Goal: Task Accomplishment & Management: Use online tool/utility

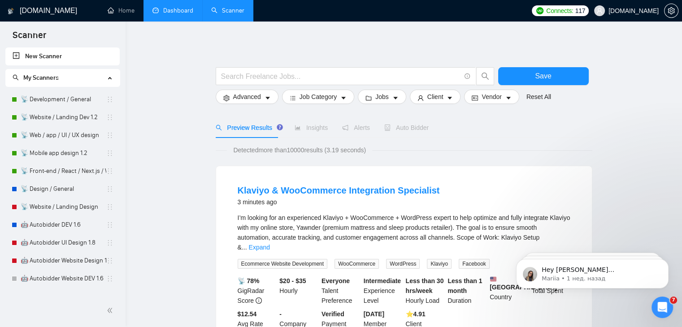
click at [187, 14] on link "Dashboard" at bounding box center [172, 11] width 41 height 8
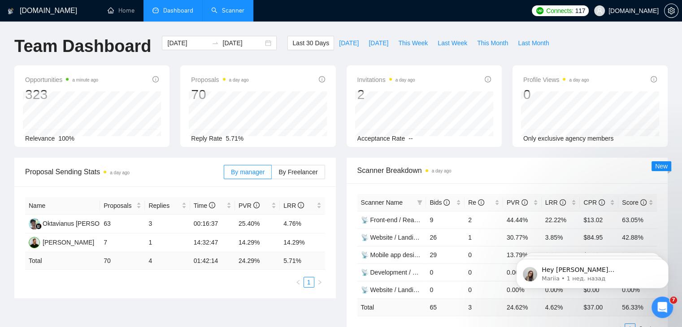
click at [234, 9] on link "Scanner" at bounding box center [227, 11] width 33 height 8
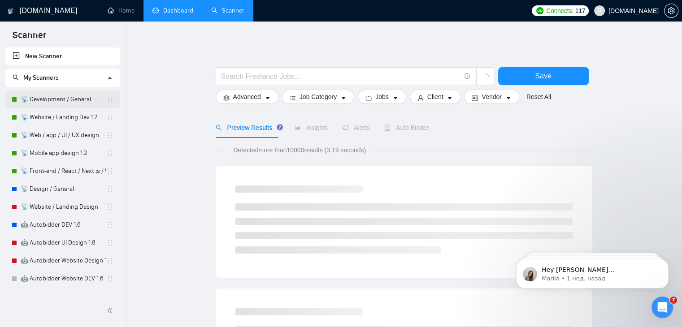
click at [57, 100] on link "📡 Development / General" at bounding box center [64, 100] width 86 height 18
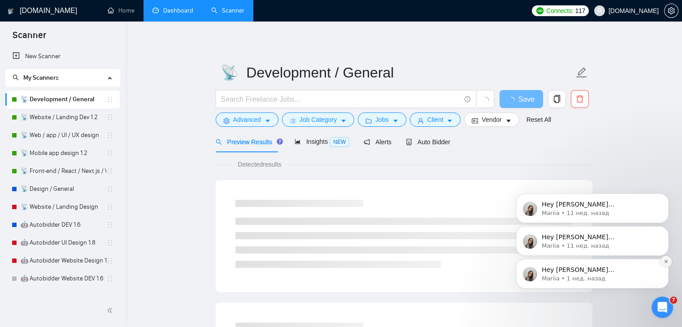
click at [665, 263] on icon "Dismiss notification" at bounding box center [666, 261] width 5 height 5
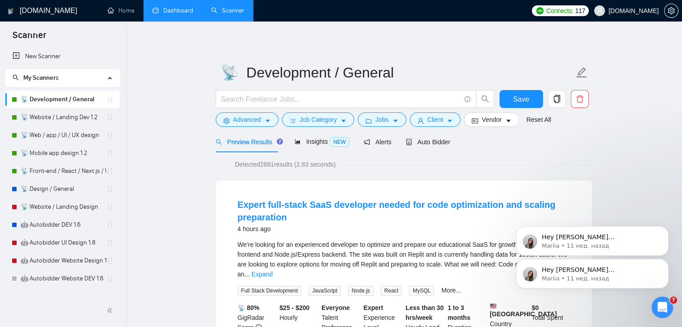
click at [665, 263] on icon "Dismiss notification" at bounding box center [666, 262] width 4 height 4
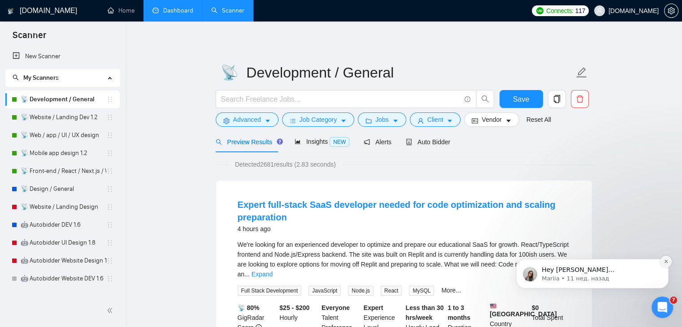
drag, startPoint x: 665, startPoint y: 330, endPoint x: 665, endPoint y: 263, distance: 66.4
click at [665, 263] on icon "Dismiss notification" at bounding box center [666, 261] width 5 height 5
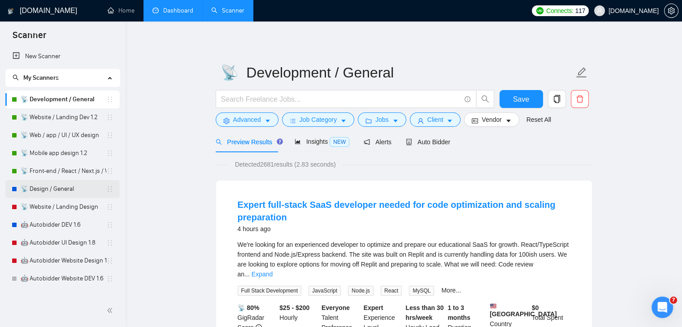
click at [61, 189] on link "📡 Design / General" at bounding box center [64, 189] width 86 height 18
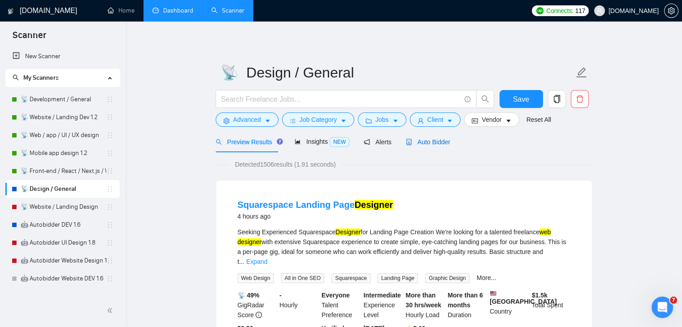
click at [425, 143] on span "Auto Bidder" at bounding box center [428, 142] width 44 height 7
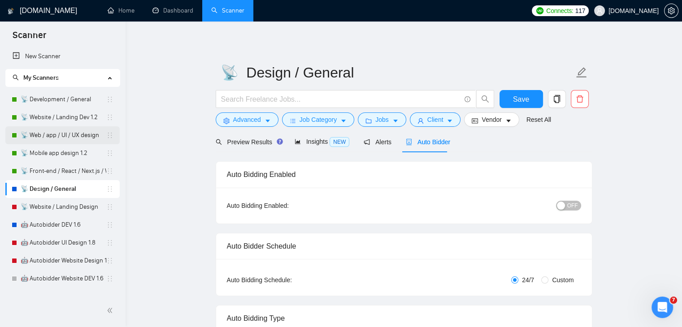
click at [74, 135] on link "📡 Web / app / UI / UX design" at bounding box center [64, 135] width 86 height 18
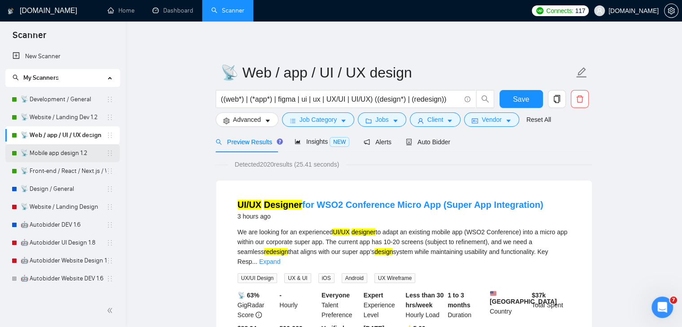
click at [69, 153] on link "📡 Mobile app design 1.2" at bounding box center [64, 153] width 86 height 18
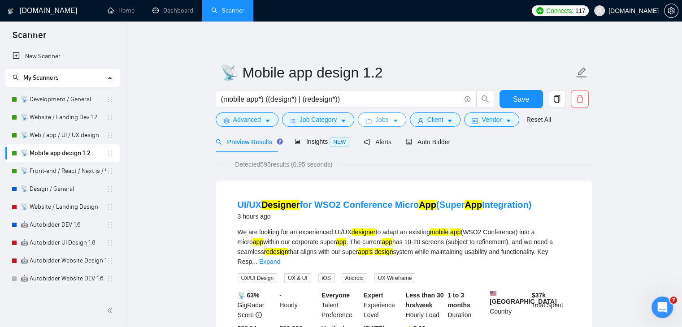
click at [384, 122] on span "Jobs" at bounding box center [381, 120] width 13 height 10
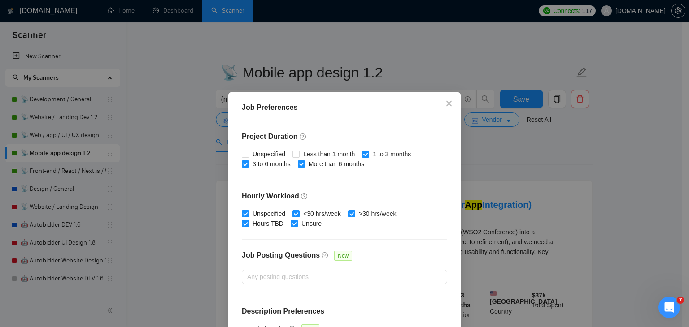
scroll to position [276, 0]
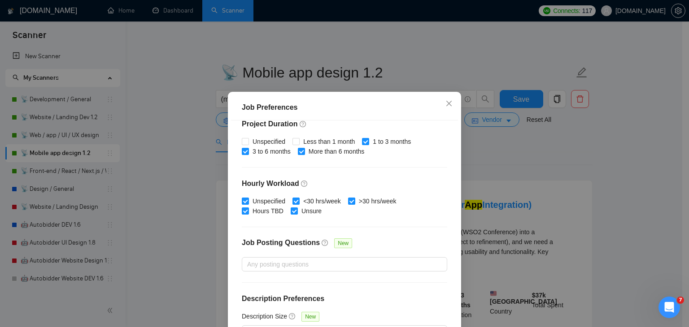
click at [486, 154] on div "Job Preferences Budget Project Type All Fixed Price Hourly Rate Fixed Price Bud…" at bounding box center [344, 163] width 689 height 327
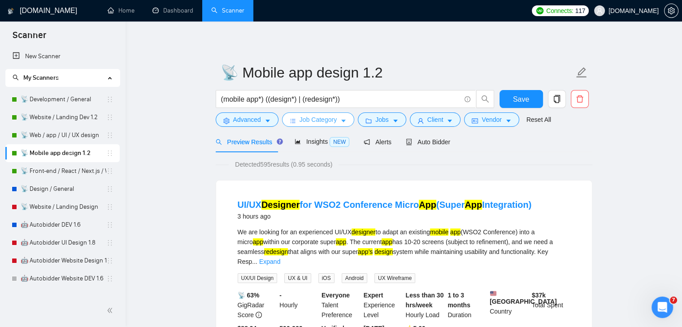
click at [337, 121] on button "Job Category" at bounding box center [318, 120] width 72 height 14
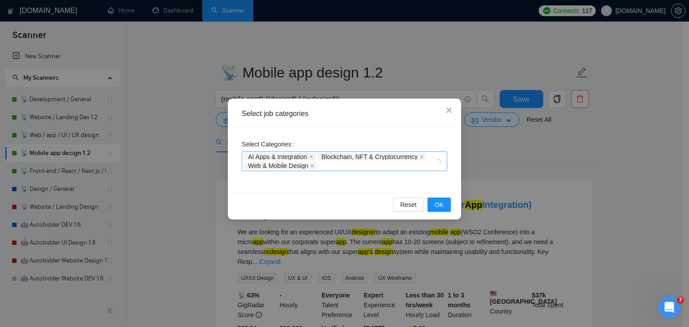
click at [439, 158] on div "AI Apps & Integration Blockchain, NFT & Cryptocurrency Web & Mobile Design" at bounding box center [344, 162] width 205 height 20
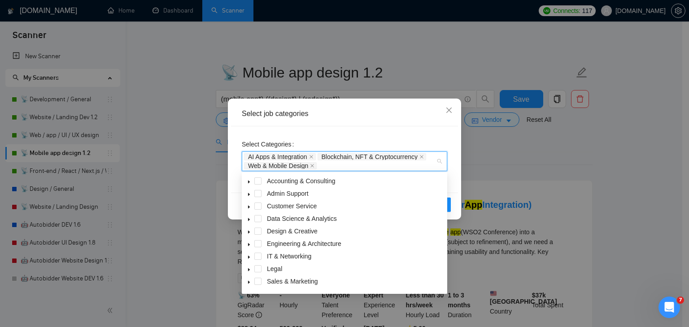
click at [250, 231] on icon "caret-down" at bounding box center [249, 232] width 4 height 4
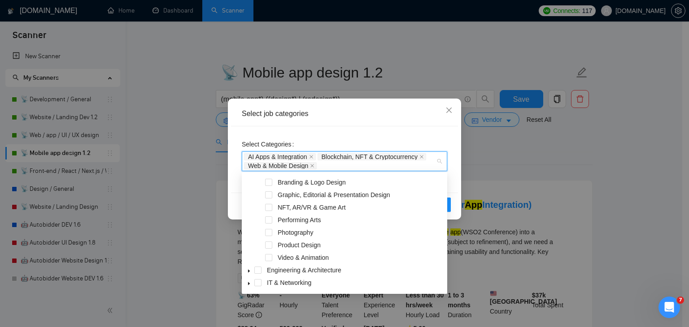
scroll to position [87, 0]
click at [269, 244] on span at bounding box center [268, 244] width 7 height 7
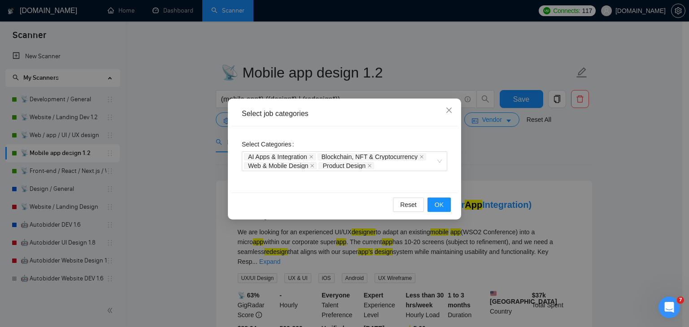
click at [489, 157] on div "Select job categories Select Categories AI Apps & Integration Blockchain, NFT &…" at bounding box center [344, 163] width 689 height 327
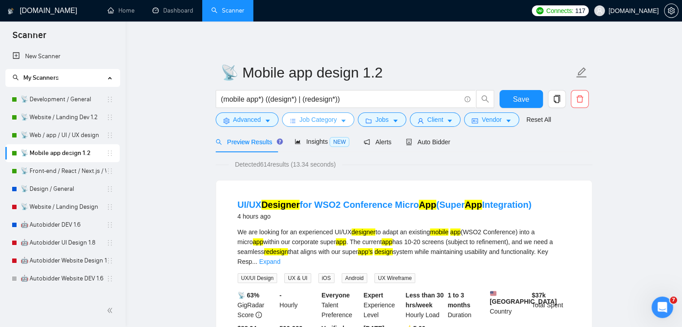
click at [343, 122] on icon "caret-down" at bounding box center [343, 121] width 6 height 6
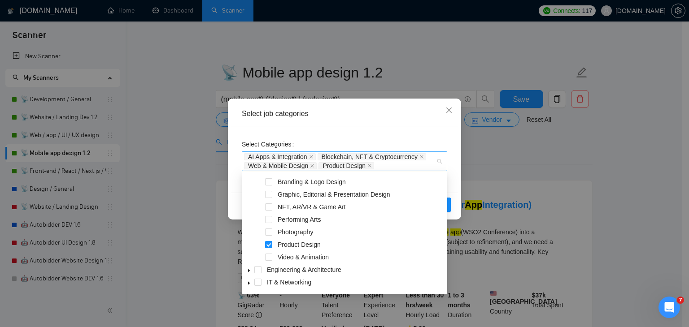
click at [441, 161] on div "AI Apps & Integration Blockchain, NFT & Cryptocurrency Web & Mobile Design Prod…" at bounding box center [344, 162] width 205 height 20
click at [249, 270] on icon "caret-down" at bounding box center [249, 271] width 4 height 4
click at [249, 273] on icon "caret-down" at bounding box center [249, 271] width 4 height 4
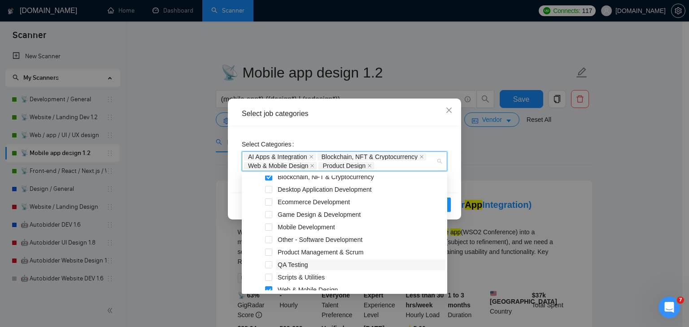
scroll to position [369, 0]
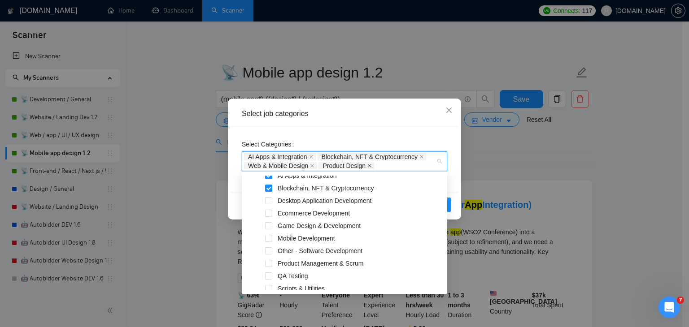
click at [371, 166] on icon "close" at bounding box center [369, 166] width 4 height 4
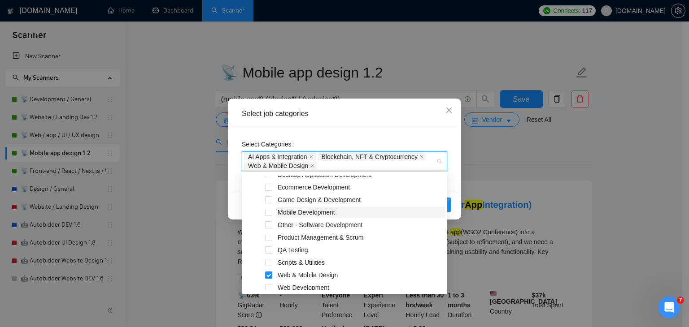
scroll to position [412, 0]
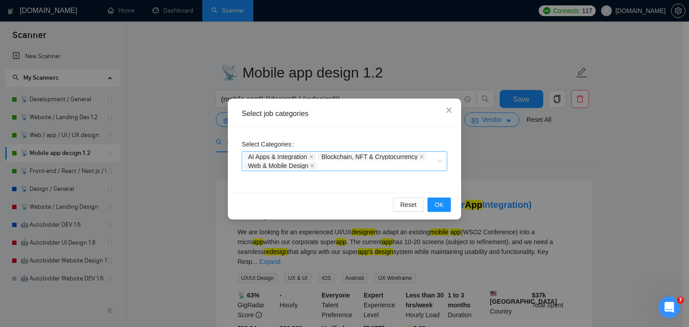
click at [493, 139] on div "Select job categories Select Categories AI Apps & Integration Blockchain, NFT &…" at bounding box center [344, 163] width 689 height 327
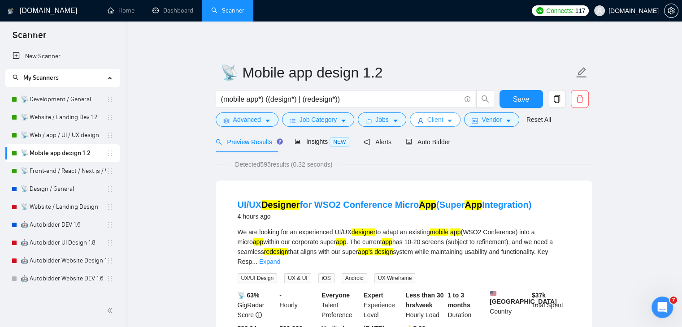
click at [427, 120] on span "Client" at bounding box center [435, 120] width 16 height 10
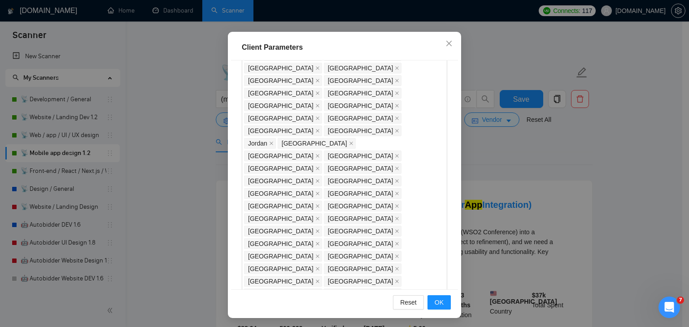
scroll to position [0, 0]
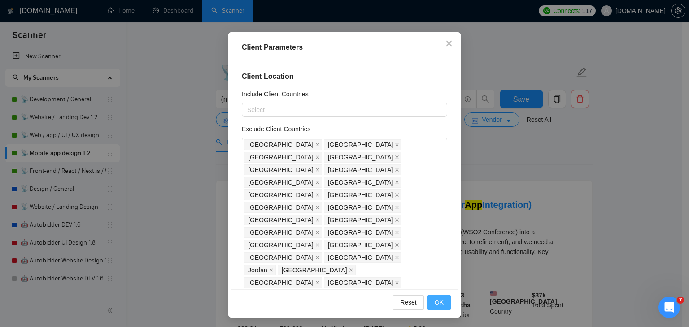
click at [440, 307] on button "OK" at bounding box center [438, 302] width 23 height 14
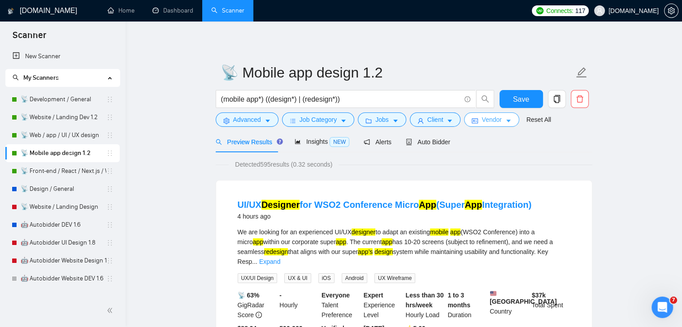
click at [490, 122] on span "Vendor" at bounding box center [492, 120] width 20 height 10
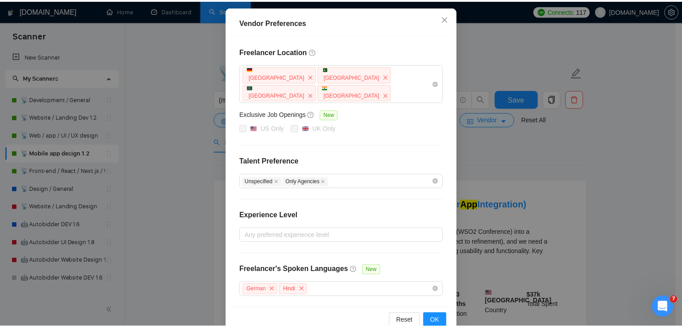
scroll to position [0, 0]
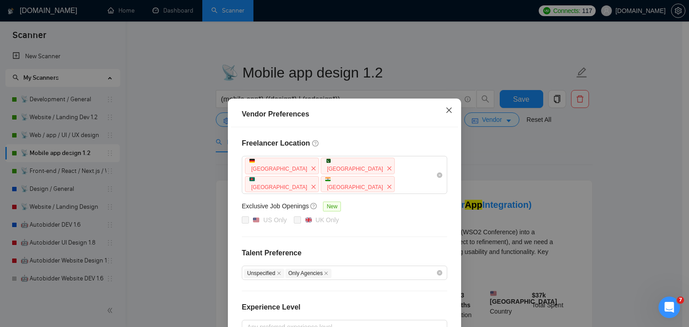
click at [445, 110] on icon "close" at bounding box center [448, 110] width 7 height 7
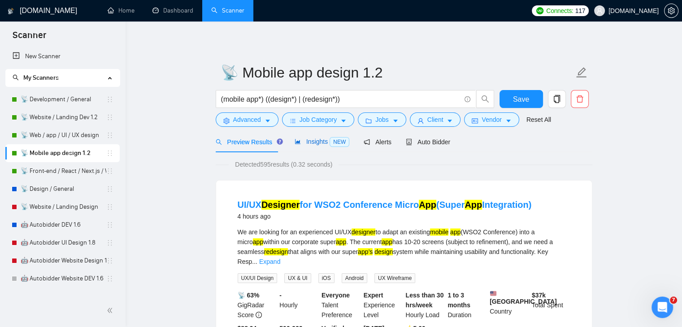
click at [312, 144] on span "Insights NEW" at bounding box center [322, 141] width 55 height 7
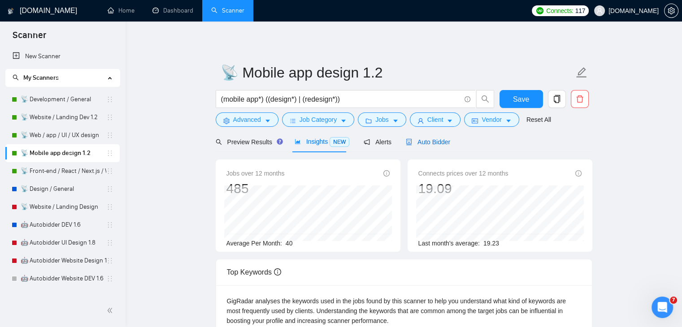
click at [429, 145] on span "Auto Bidder" at bounding box center [428, 142] width 44 height 7
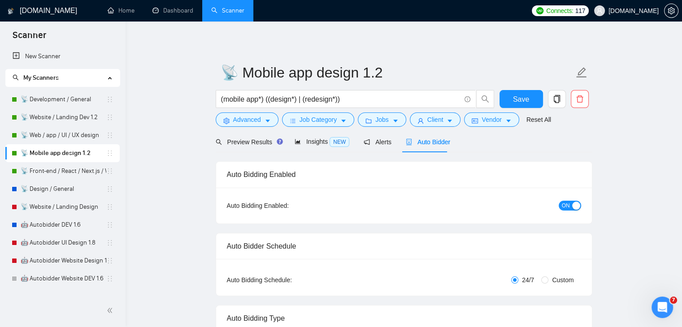
checkbox input "true"
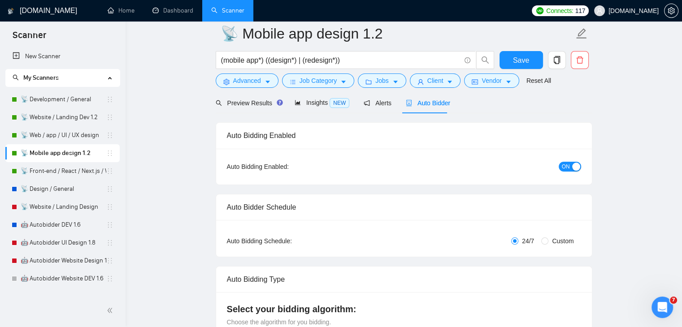
scroll to position [18, 0]
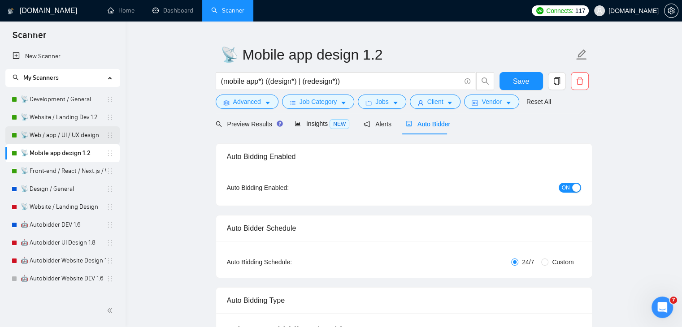
click at [69, 136] on link "📡 Web / app / UI / UX design" at bounding box center [64, 135] width 86 height 18
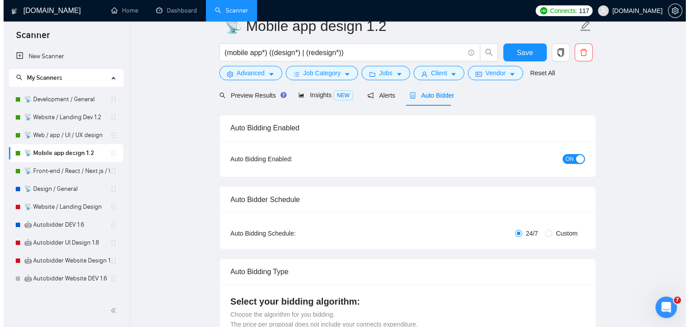
scroll to position [0, 0]
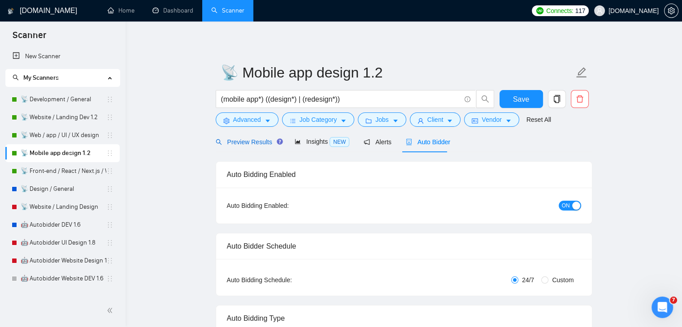
click at [246, 143] on span "Preview Results" at bounding box center [248, 142] width 65 height 7
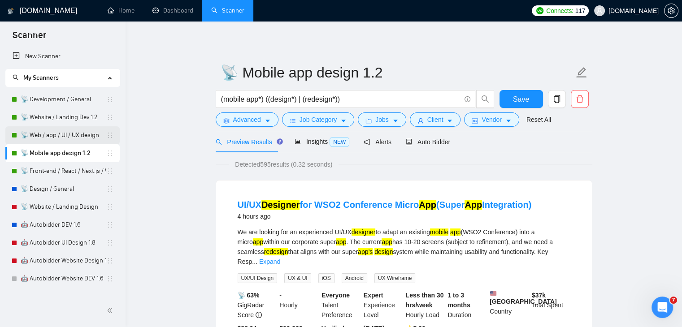
click at [73, 137] on link "📡 Web / app / UI / UX design" at bounding box center [64, 135] width 86 height 18
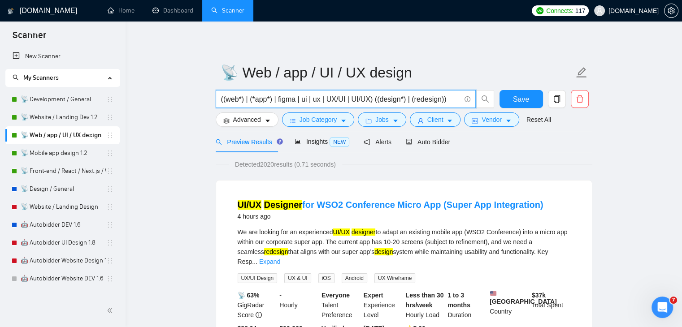
click at [266, 98] on input "((web*) | (*app*) | figma | ui | ux | UX/UI | UI/UX) ((design*) | (redesign))" at bounding box center [340, 99] width 239 height 11
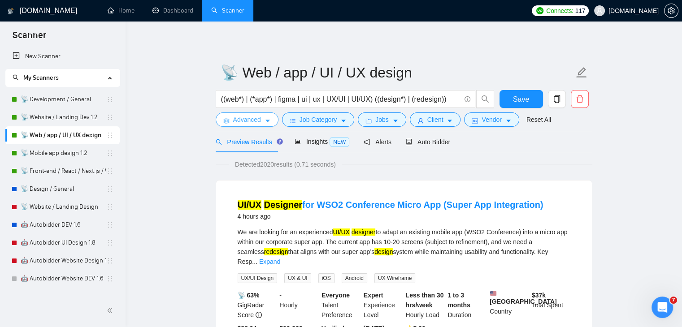
click at [266, 122] on icon "caret-down" at bounding box center [267, 121] width 4 height 3
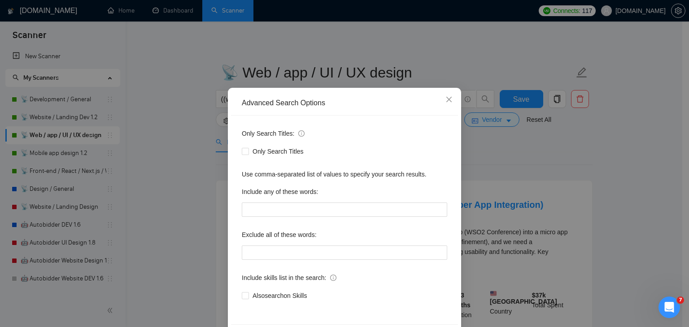
scroll to position [46, 0]
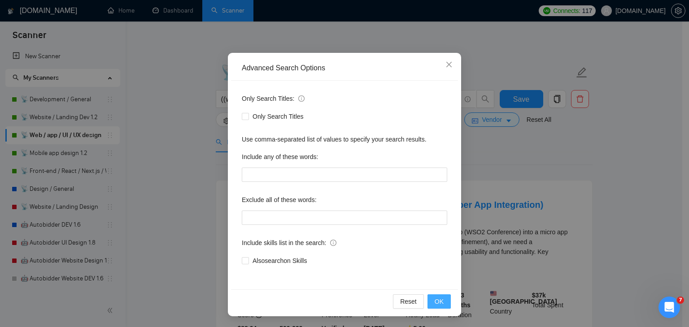
click at [436, 302] on span "OK" at bounding box center [438, 302] width 9 height 10
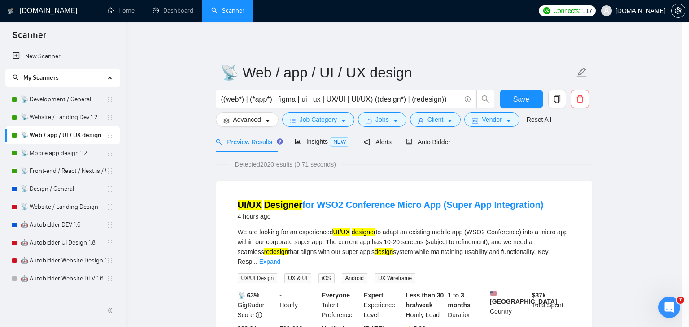
scroll to position [1, 0]
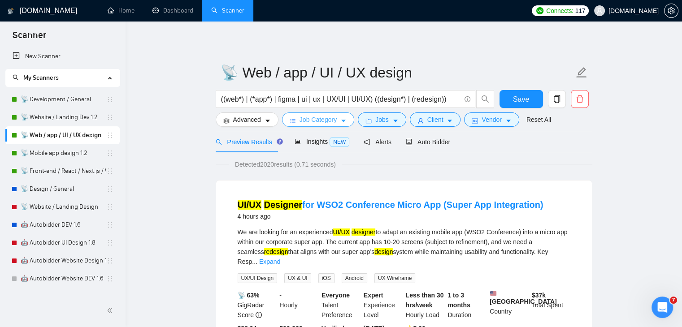
click at [316, 120] on span "Job Category" at bounding box center [318, 120] width 37 height 10
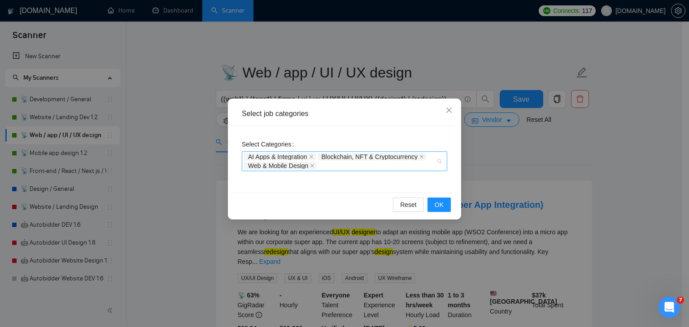
click at [439, 160] on div "AI Apps & Integration Blockchain, NFT & Cryptocurrency Web & Mobile Design" at bounding box center [344, 162] width 205 height 20
click at [441, 163] on div "AI Apps & Integration Blockchain, NFT & Cryptocurrency Web & Mobile Design" at bounding box center [344, 162] width 205 height 20
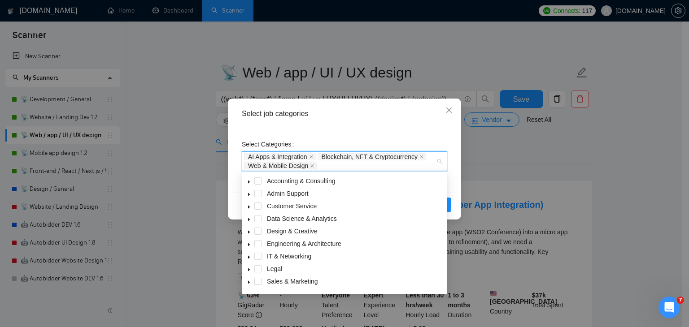
click at [248, 233] on icon "caret-down" at bounding box center [249, 232] width 2 height 3
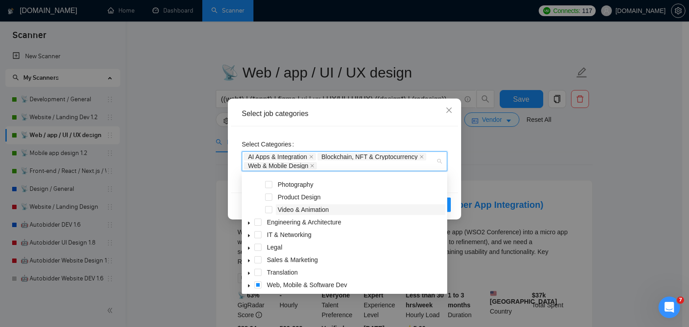
scroll to position [135, 0]
click at [247, 224] on icon "caret-down" at bounding box center [249, 223] width 4 height 4
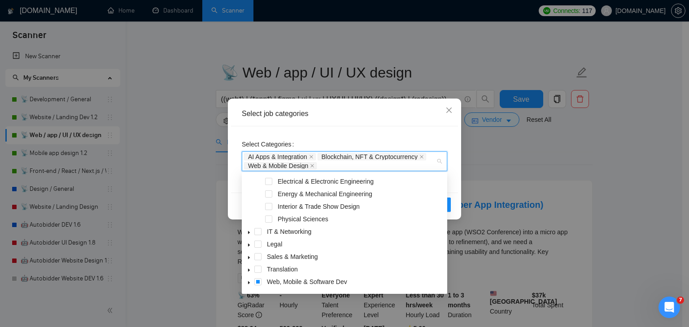
click at [250, 259] on icon "caret-down" at bounding box center [249, 258] width 4 height 4
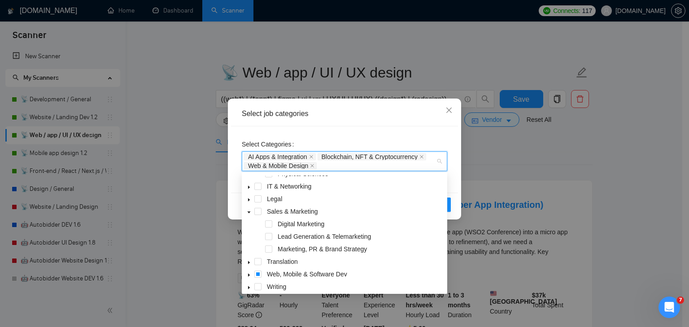
scroll to position [300, 0]
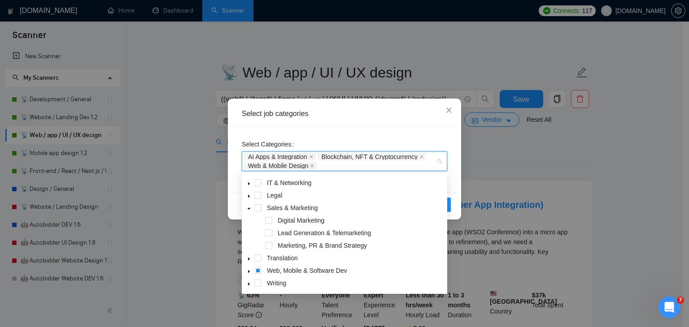
click at [249, 272] on icon "caret-down" at bounding box center [249, 271] width 2 height 3
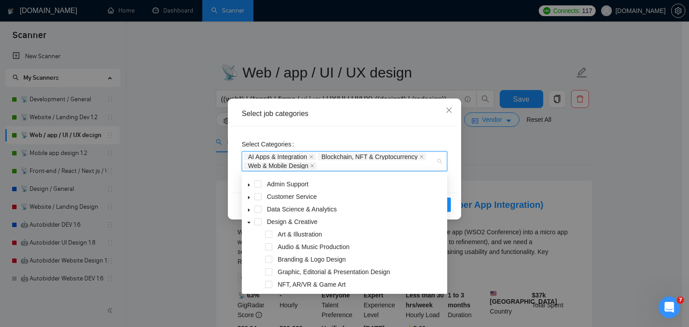
scroll to position [0, 0]
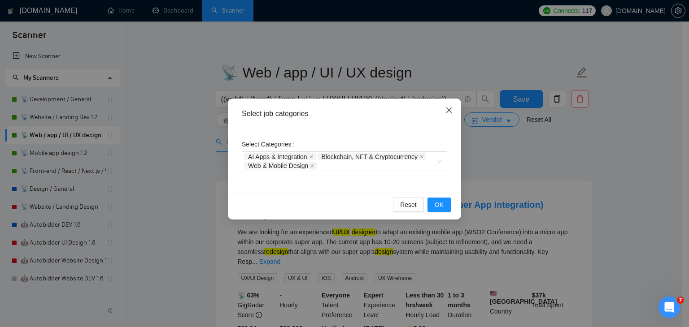
click at [453, 108] on span "Close" at bounding box center [449, 111] width 24 height 24
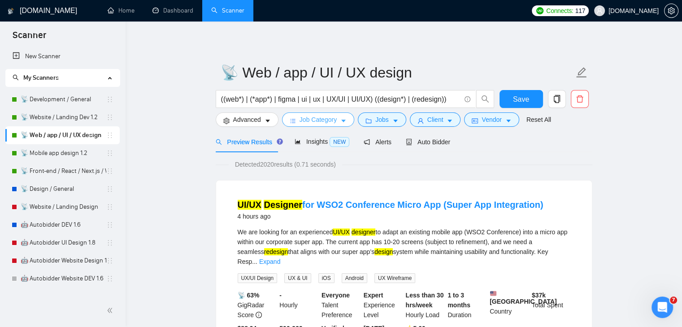
click at [344, 121] on icon "caret-down" at bounding box center [343, 121] width 6 height 6
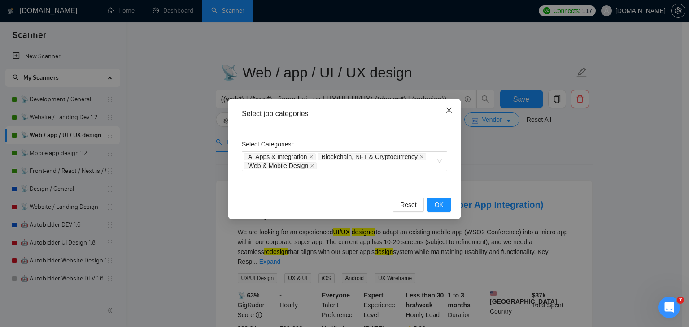
click at [447, 113] on icon "close" at bounding box center [448, 110] width 7 height 7
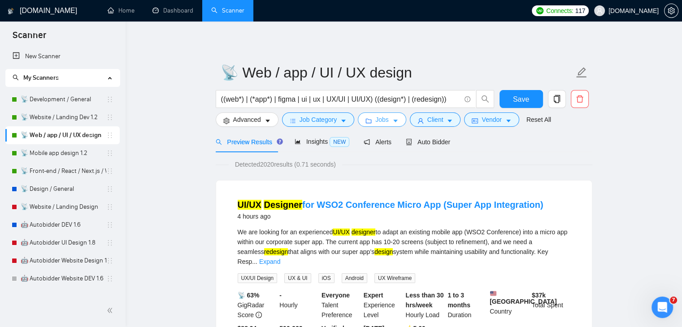
click at [393, 124] on icon "caret-down" at bounding box center [395, 121] width 6 height 6
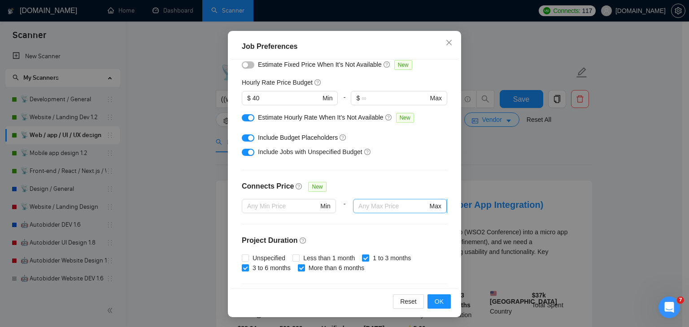
scroll to position [97, 0]
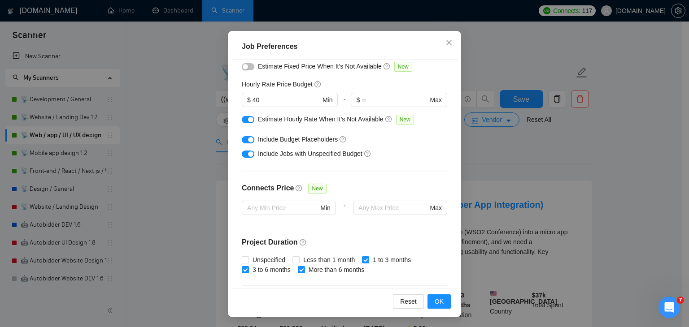
click at [351, 117] on span "Estimate Hourly Rate When It’s Not Available" at bounding box center [321, 119] width 126 height 7
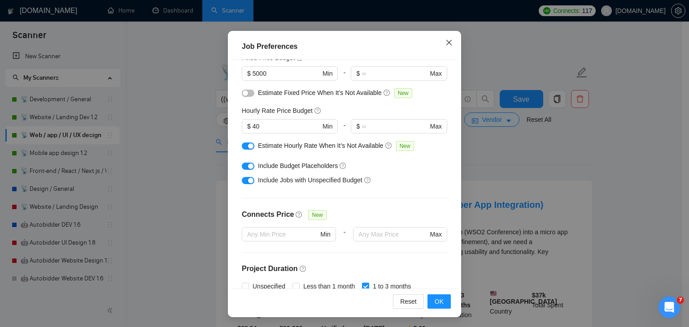
scroll to position [70, 0]
click at [446, 43] on icon "close" at bounding box center [448, 42] width 5 height 5
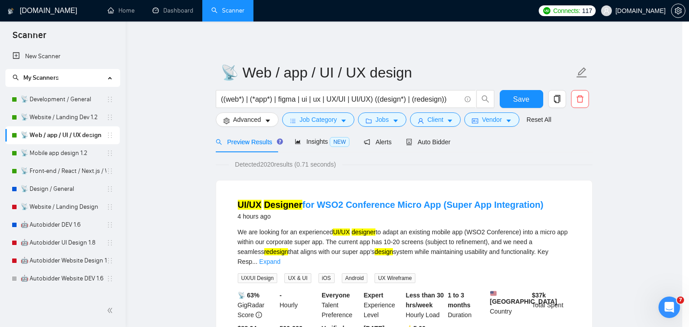
scroll to position [23, 0]
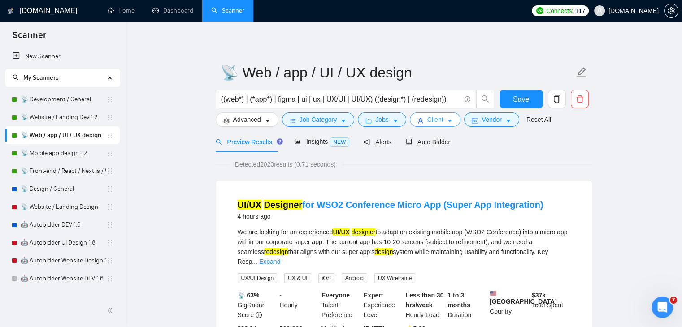
click at [434, 122] on span "Client" at bounding box center [435, 120] width 16 height 10
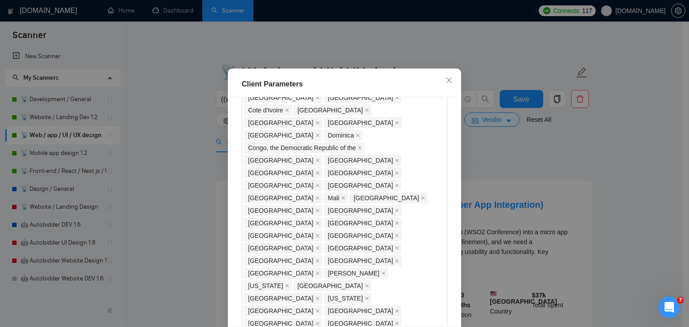
scroll to position [506, 0]
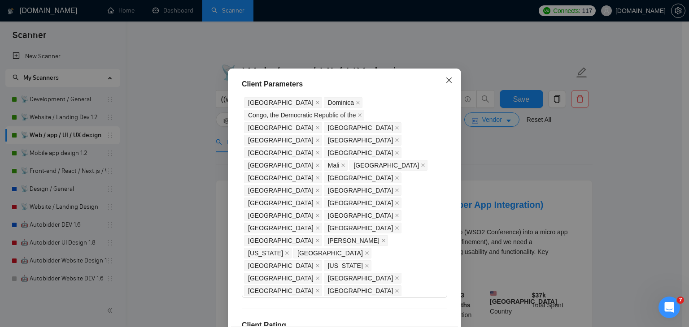
click at [443, 93] on span "Close" at bounding box center [449, 81] width 24 height 24
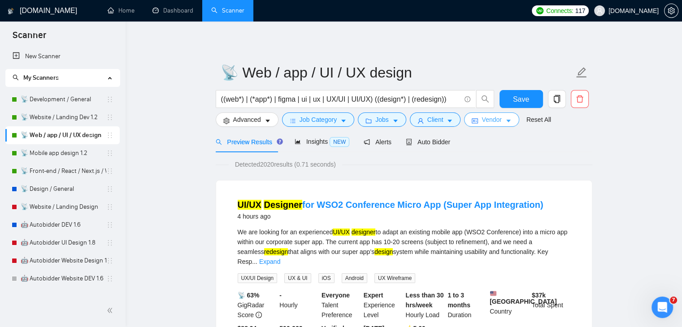
click at [484, 124] on span "Vendor" at bounding box center [492, 120] width 20 height 10
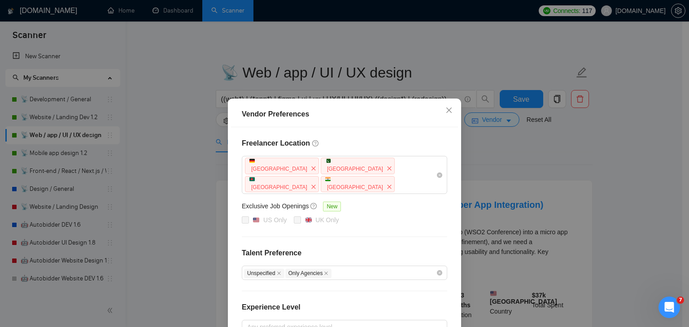
scroll to position [92, 0]
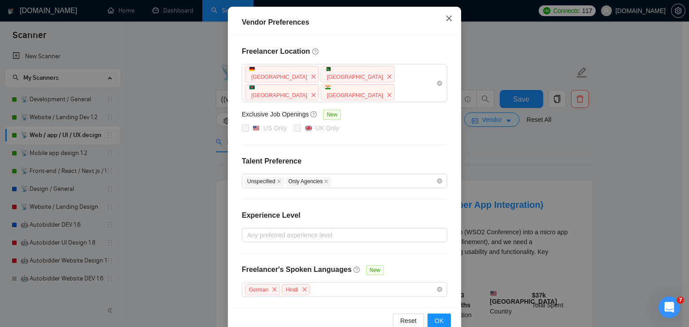
click at [448, 17] on icon "close" at bounding box center [448, 18] width 5 height 5
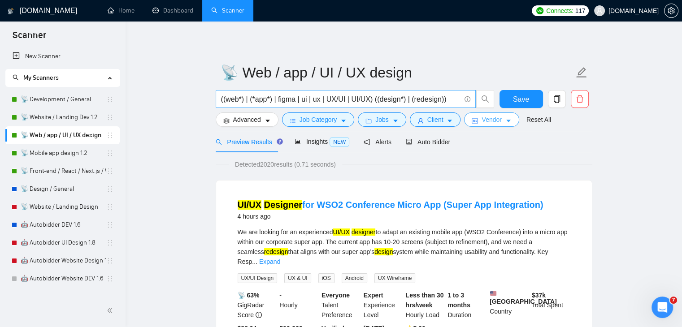
scroll to position [0, 0]
click at [306, 143] on span "Insights NEW" at bounding box center [322, 141] width 55 height 7
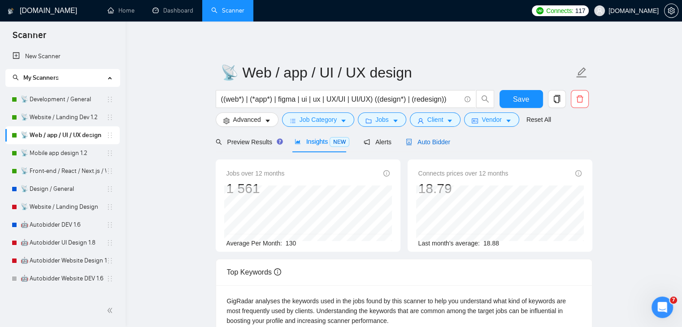
click at [441, 137] on div "Auto Bidder" at bounding box center [428, 142] width 44 height 10
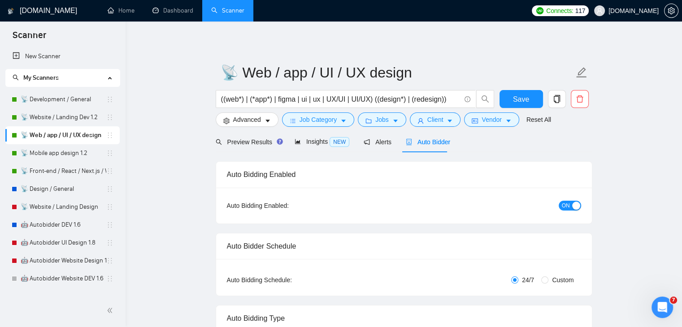
radio input "false"
radio input "true"
checkbox input "true"
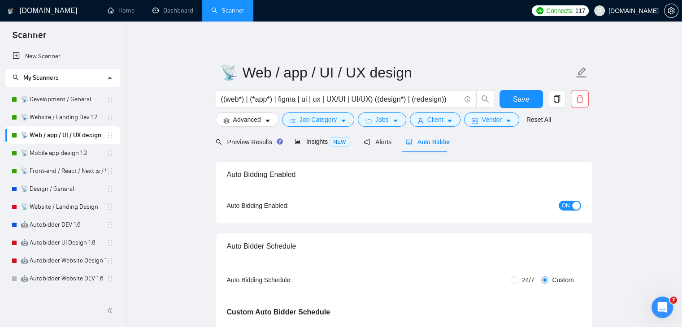
click at [231, 279] on div "Auto Bidding Schedule:" at bounding box center [286, 280] width 118 height 10
copy div "Auto Bidding Schedule:"
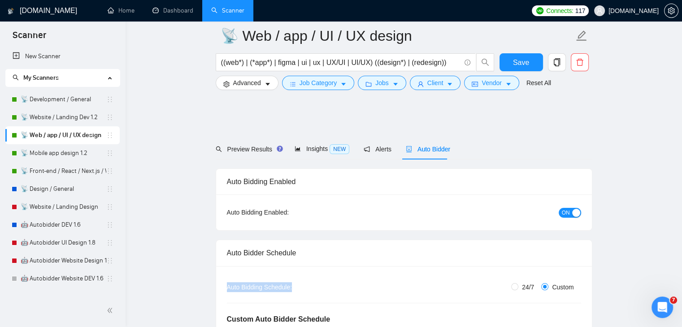
scroll to position [56, 0]
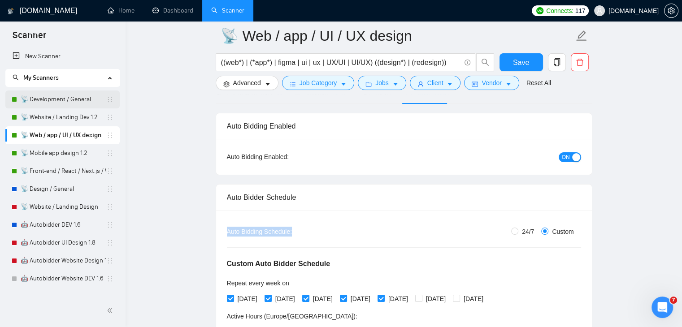
click at [74, 99] on link "📡 Development / General" at bounding box center [64, 100] width 86 height 18
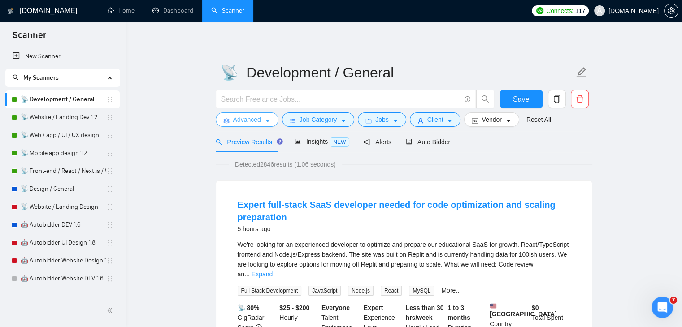
click at [253, 117] on span "Advanced" at bounding box center [247, 120] width 28 height 10
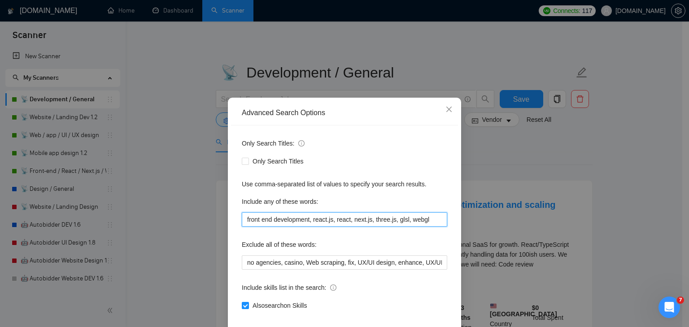
click at [402, 217] on input "front end development, react.js, react, next.js, three.js, glsl, webgl" at bounding box center [344, 220] width 205 height 14
click at [402, 203] on div "Include any of these words:" at bounding box center [344, 204] width 205 height 18
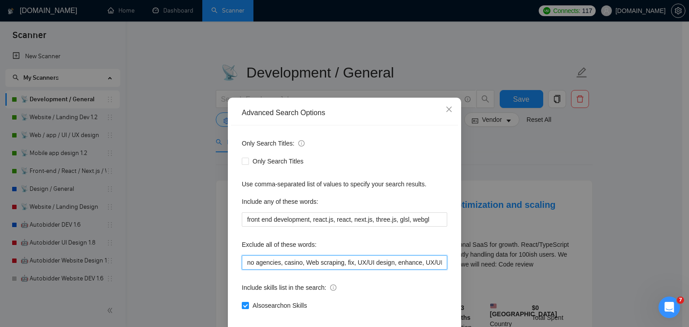
click at [369, 264] on input "no agencies, casino, Web scraping, fix, UX/UI design, enhance, UX/UI designer, …" at bounding box center [344, 263] width 205 height 14
click at [447, 111] on icon "close" at bounding box center [448, 109] width 7 height 7
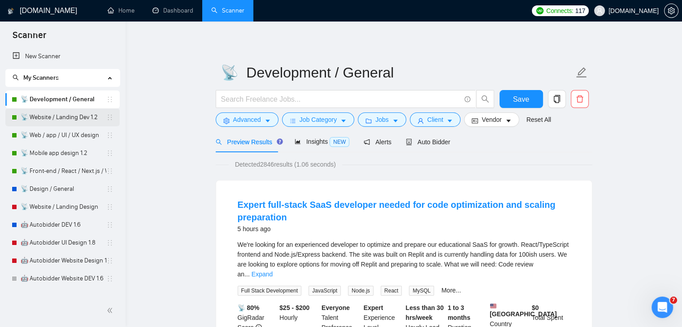
click at [71, 116] on link "📡 Website / Landing Dev 1.2" at bounding box center [64, 118] width 86 height 18
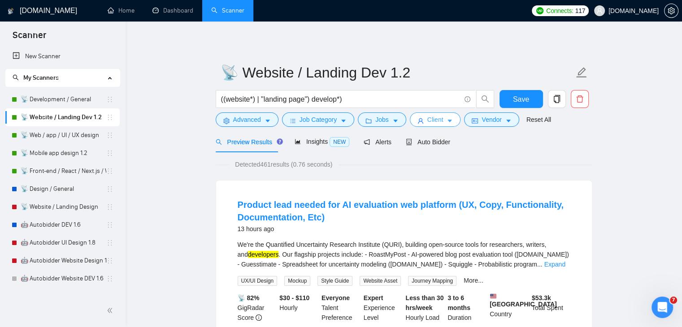
click at [434, 117] on span "Client" at bounding box center [435, 120] width 16 height 10
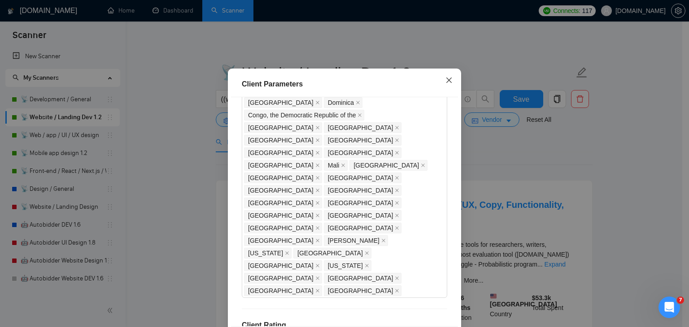
click at [445, 84] on icon "close" at bounding box center [448, 80] width 7 height 7
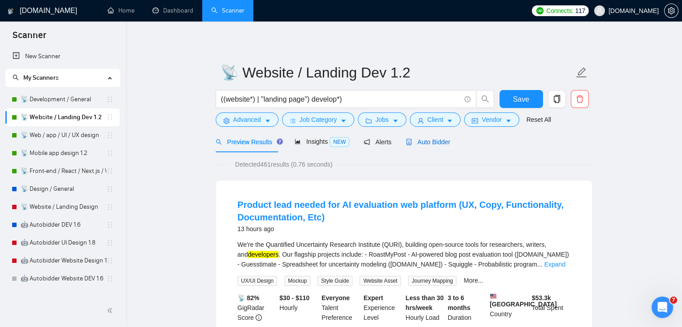
click at [417, 139] on span "Auto Bidder" at bounding box center [428, 142] width 44 height 7
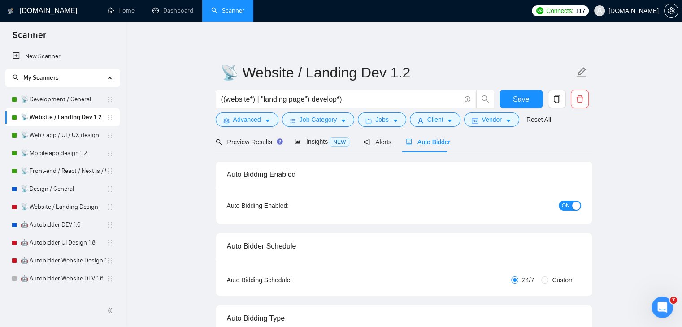
checkbox input "true"
click at [59, 167] on link "📡 Front-end / React / Next.js / WebGL / GSAP" at bounding box center [64, 171] width 86 height 18
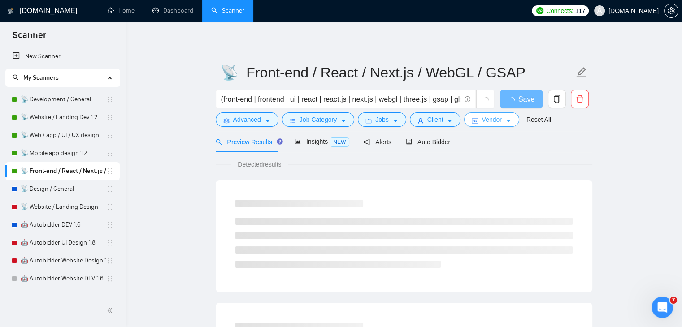
click at [485, 119] on span "Vendor" at bounding box center [492, 120] width 20 height 10
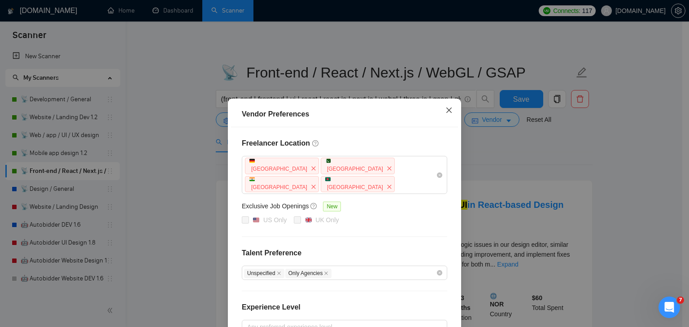
click at [448, 107] on span "Close" at bounding box center [449, 111] width 24 height 24
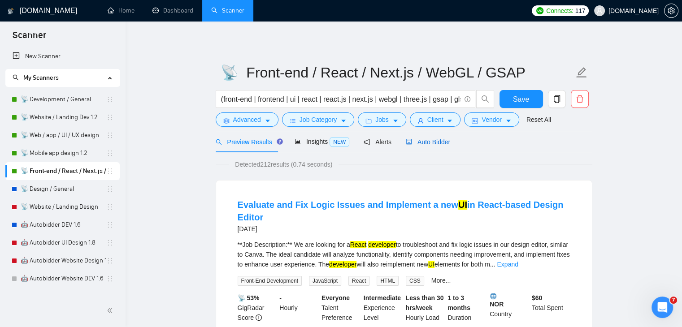
click at [428, 141] on span "Auto Bidder" at bounding box center [428, 142] width 44 height 7
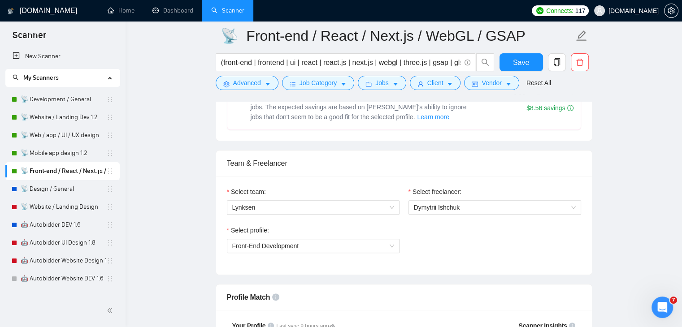
scroll to position [400, 0]
click at [72, 158] on link "📡 Mobile app design 1.2" at bounding box center [64, 153] width 86 height 18
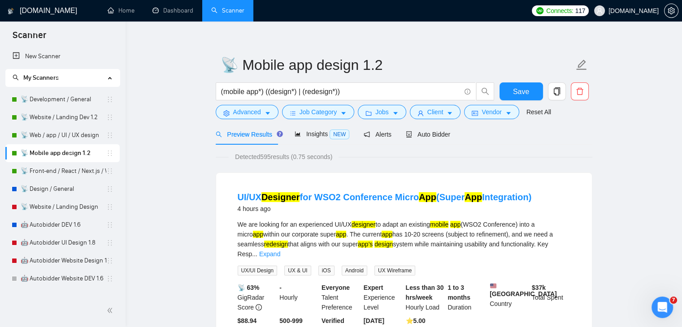
scroll to position [7, 0]
click at [74, 113] on link "📡 Website / Landing Dev 1.2" at bounding box center [64, 118] width 86 height 18
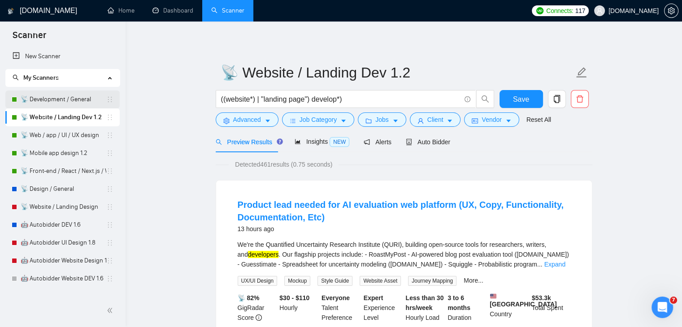
click at [79, 96] on link "📡 Development / General" at bounding box center [64, 100] width 86 height 18
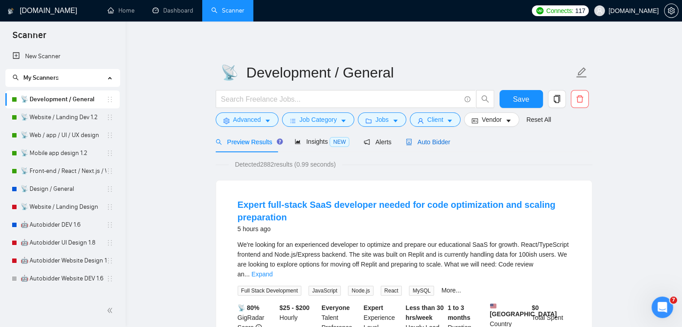
click at [436, 144] on span "Auto Bidder" at bounding box center [428, 142] width 44 height 7
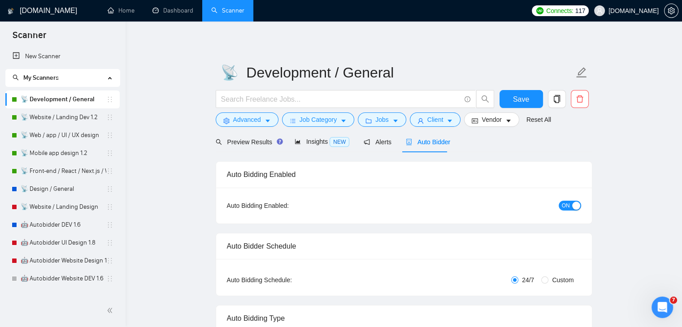
checkbox input "true"
click at [418, 139] on span "Auto Bidder" at bounding box center [428, 142] width 44 height 7
click at [67, 137] on link "📡 Web / app / UI / UX design" at bounding box center [64, 135] width 86 height 18
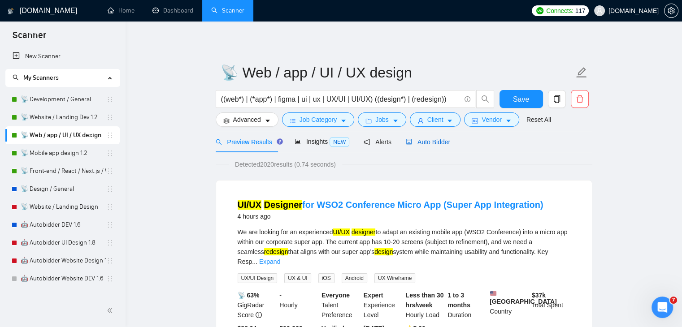
click at [423, 147] on div "Auto Bidder" at bounding box center [428, 142] width 44 height 10
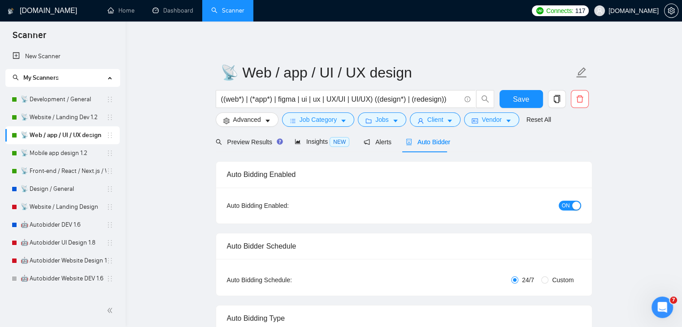
radio input "false"
radio input "true"
checkbox input "true"
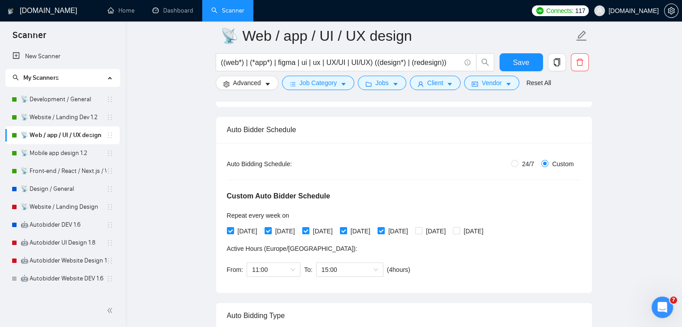
scroll to position [124, 0]
click at [517, 162] on input "24/7" at bounding box center [514, 163] width 7 height 7
radio input "true"
radio input "false"
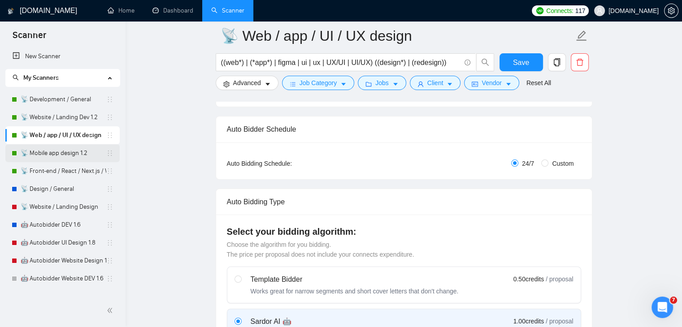
click at [78, 153] on link "📡 Mobile app design 1.2" at bounding box center [64, 153] width 86 height 18
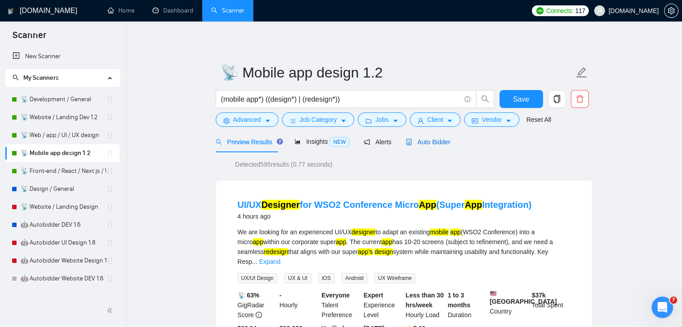
click at [444, 141] on span "Auto Bidder" at bounding box center [428, 142] width 44 height 7
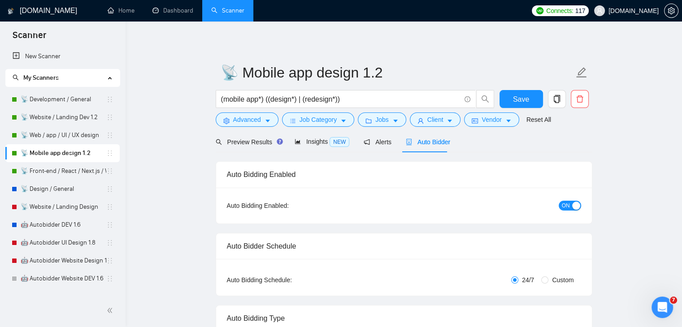
checkbox input "true"
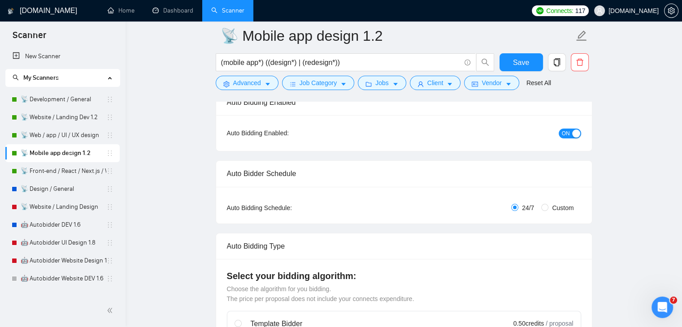
scroll to position [89, 0]
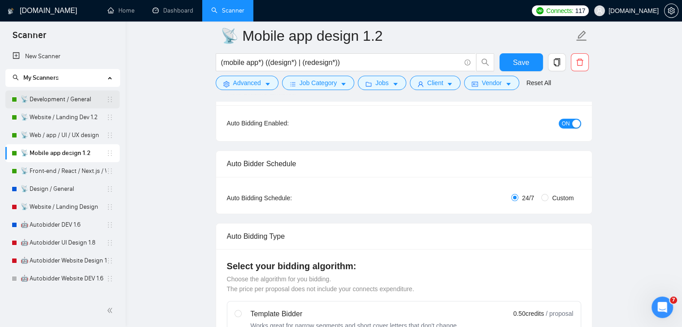
click at [78, 98] on link "📡 Development / General" at bounding box center [64, 100] width 86 height 18
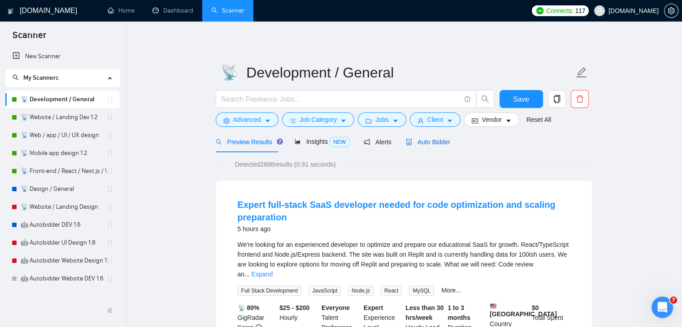
click at [436, 141] on span "Auto Bidder" at bounding box center [428, 142] width 44 height 7
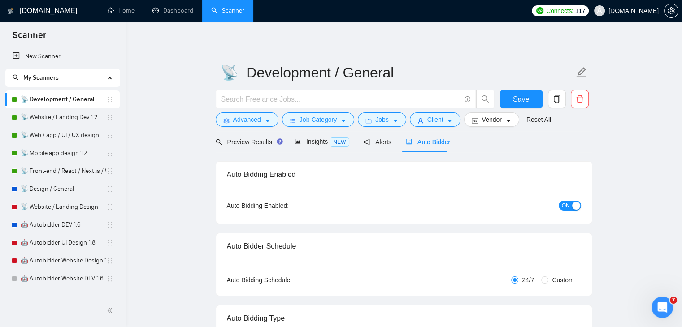
checkbox input "true"
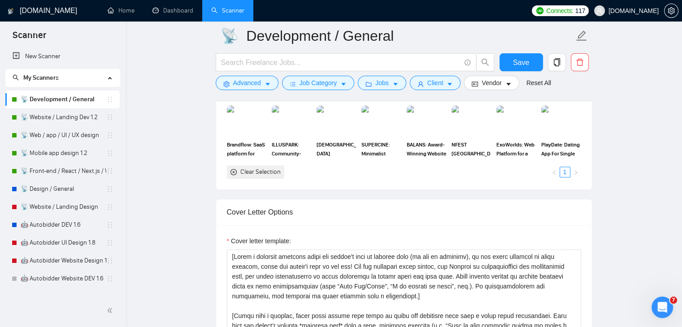
scroll to position [940, 0]
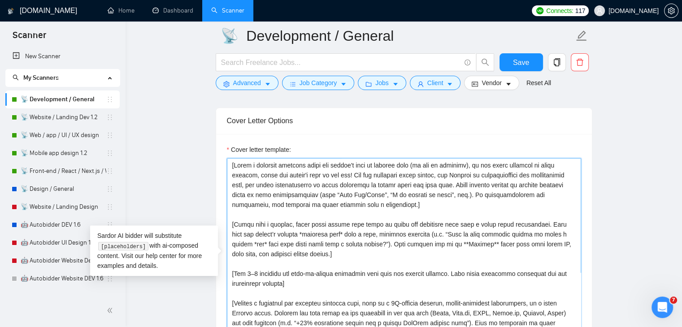
click at [485, 209] on textarea "Cover letter template:" at bounding box center [404, 259] width 354 height 202
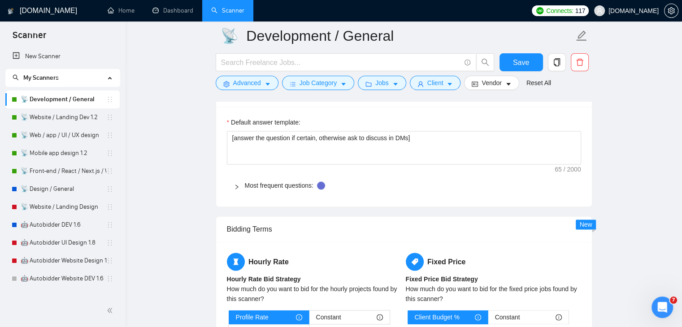
scroll to position [1329, 0]
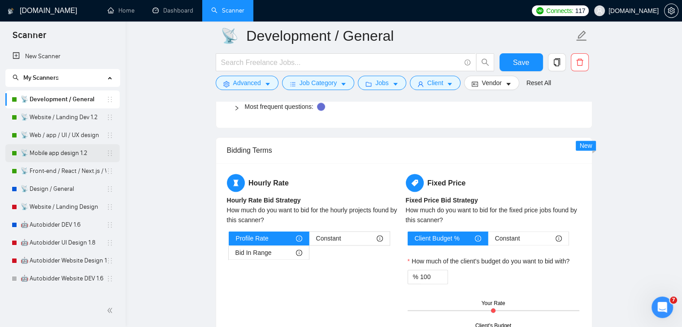
click at [65, 155] on link "📡 Mobile app design 1.2" at bounding box center [64, 153] width 86 height 18
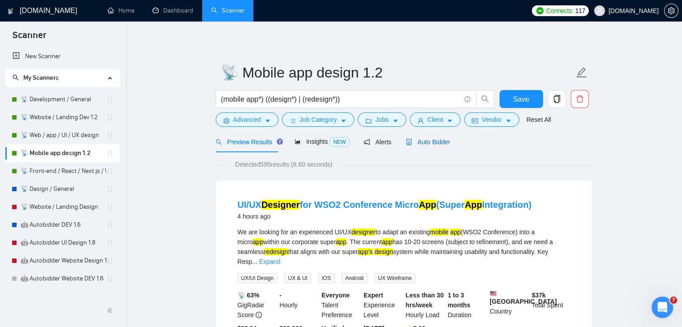
click at [434, 144] on span "Auto Bidder" at bounding box center [428, 142] width 44 height 7
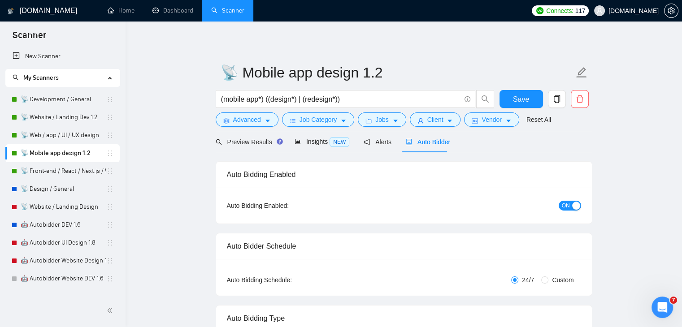
checkbox input "true"
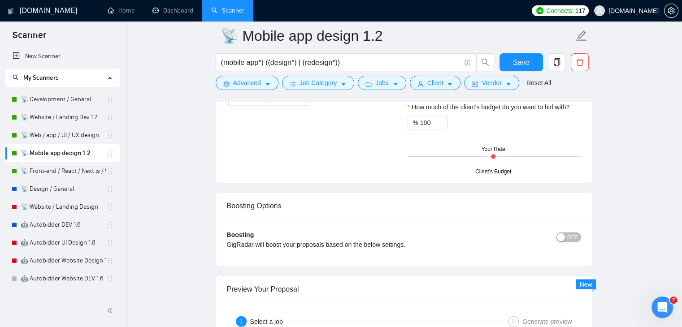
scroll to position [1609, 0]
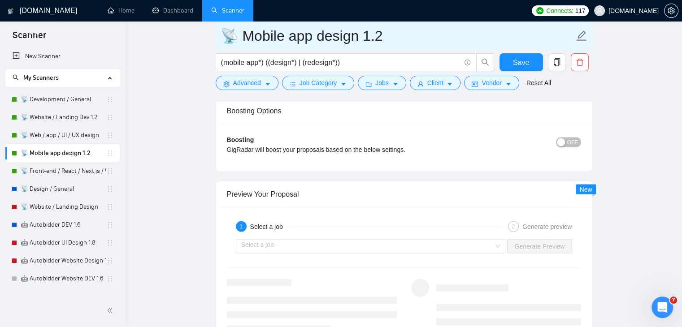
click at [583, 36] on icon "edit" at bounding box center [582, 36] width 12 height 12
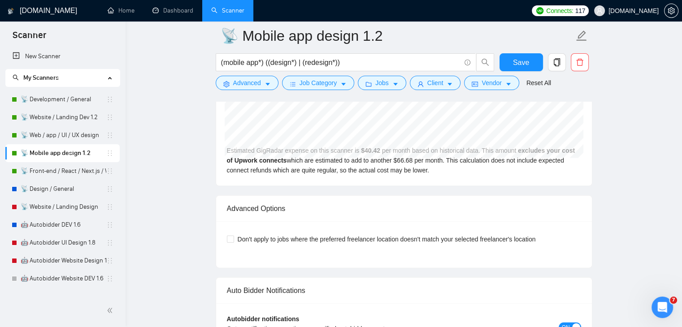
scroll to position [1999, 0]
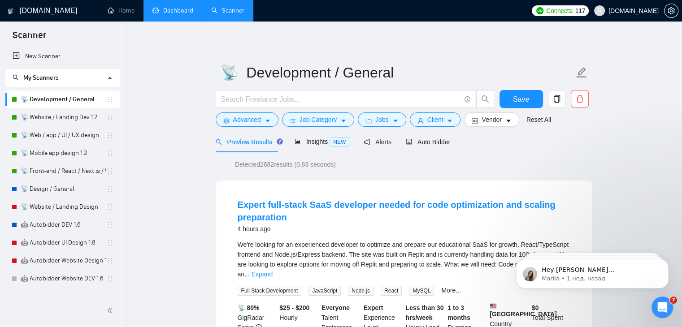
click at [180, 7] on link "Dashboard" at bounding box center [172, 11] width 41 height 8
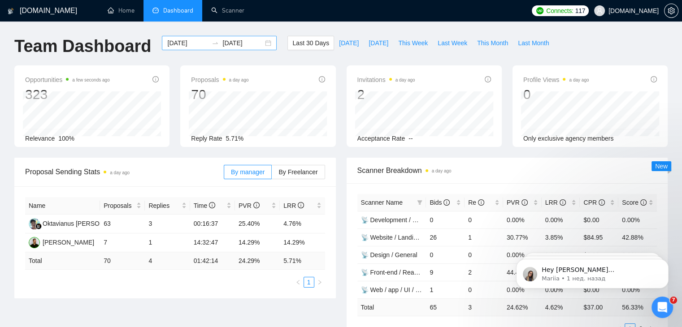
click at [258, 43] on div "[DATE] [DATE]" at bounding box center [219, 43] width 115 height 14
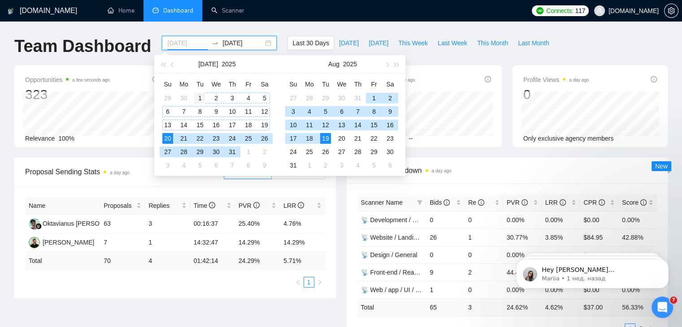
type input "[DATE]"
click at [202, 98] on div "1" at bounding box center [200, 98] width 11 height 11
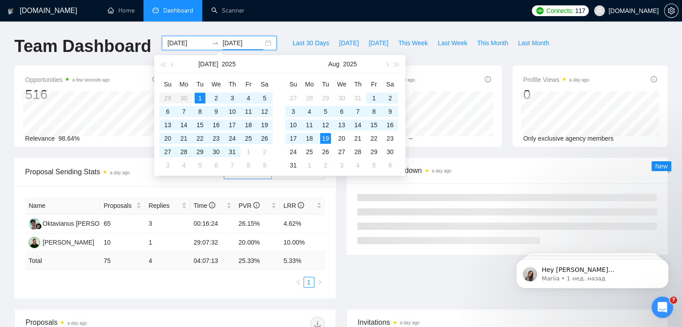
type input "[DATE]"
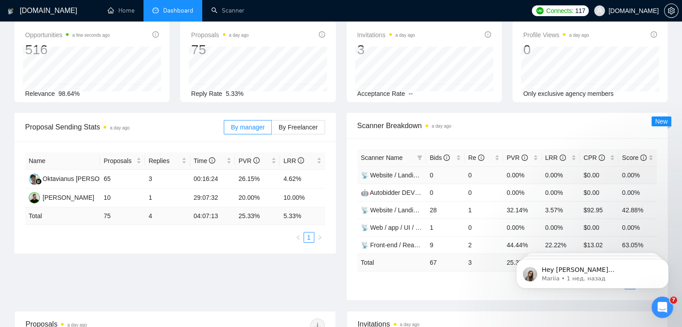
scroll to position [46, 0]
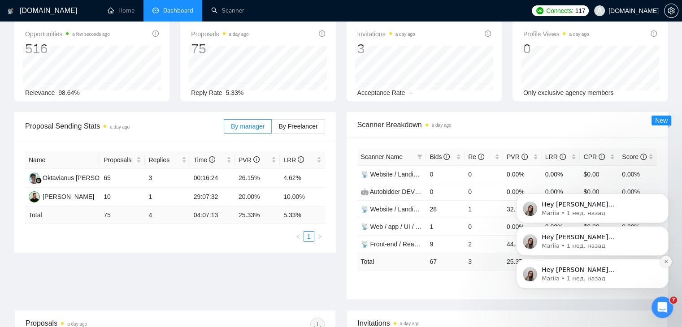
click at [667, 262] on icon "Dismiss notification" at bounding box center [666, 261] width 5 height 5
click at [667, 262] on icon "Dismiss notification" at bounding box center [666, 262] width 4 height 4
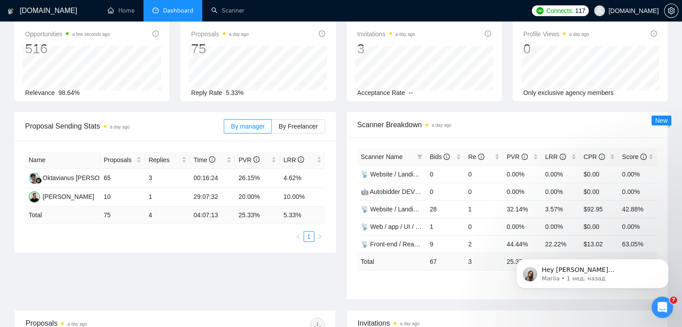
click at [667, 262] on icon "Dismiss notification" at bounding box center [666, 262] width 4 height 4
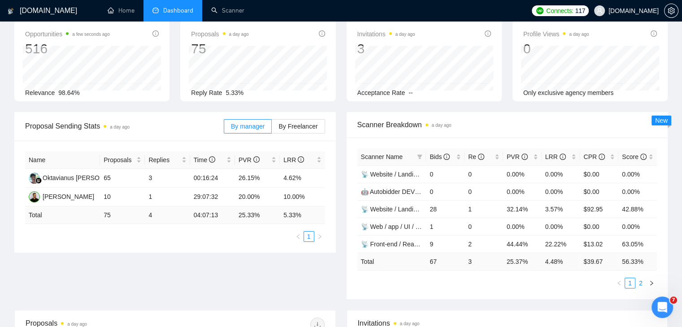
click at [640, 284] on link "2" at bounding box center [641, 283] width 10 height 10
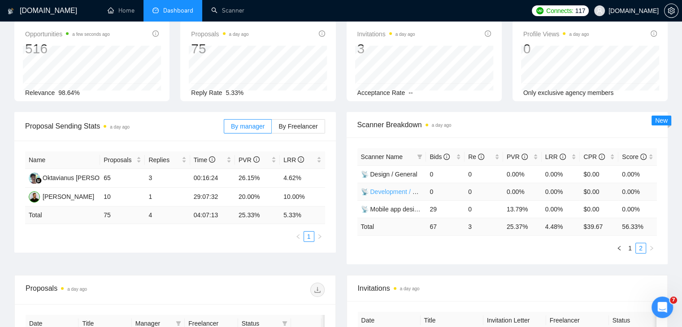
click at [391, 191] on link "📡 Development / General" at bounding box center [398, 191] width 74 height 7
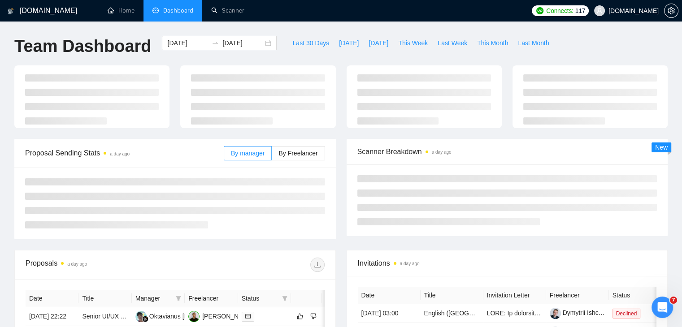
scroll to position [46, 0]
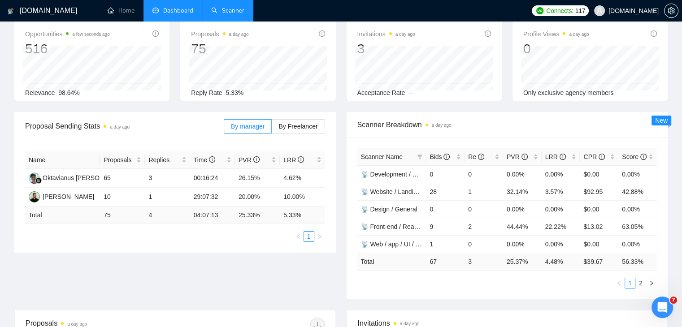
click at [233, 14] on link "Scanner" at bounding box center [227, 11] width 33 height 8
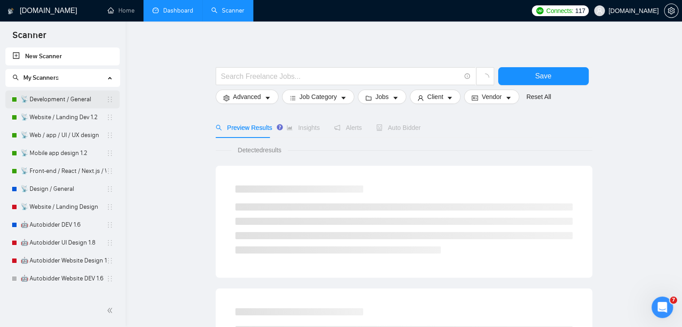
click at [77, 101] on link "📡 Development / General" at bounding box center [64, 100] width 86 height 18
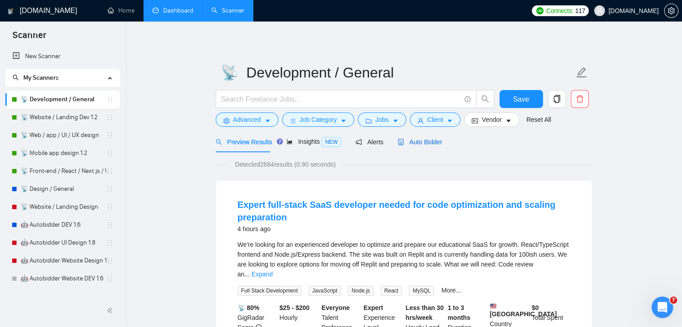
click at [428, 143] on span "Auto Bidder" at bounding box center [420, 142] width 44 height 7
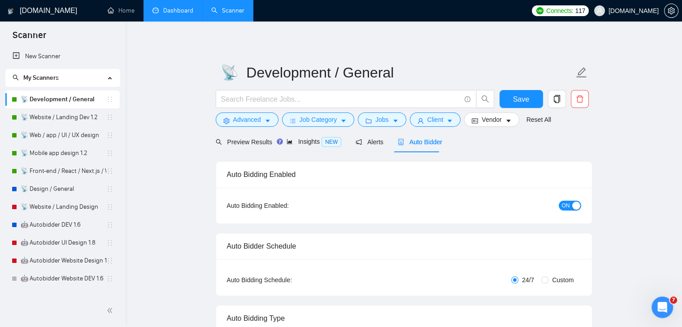
checkbox input "true"
click at [373, 142] on span "Alerts" at bounding box center [378, 142] width 28 height 7
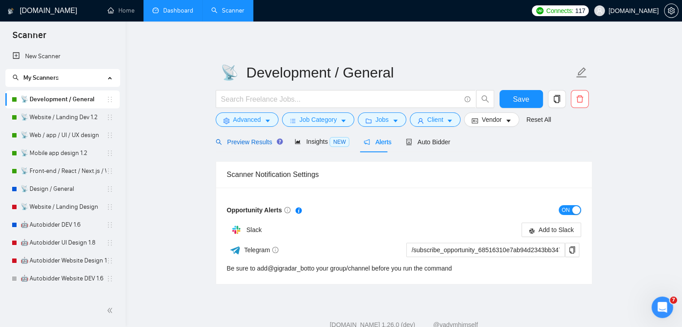
click at [233, 143] on span "Preview Results" at bounding box center [248, 142] width 65 height 7
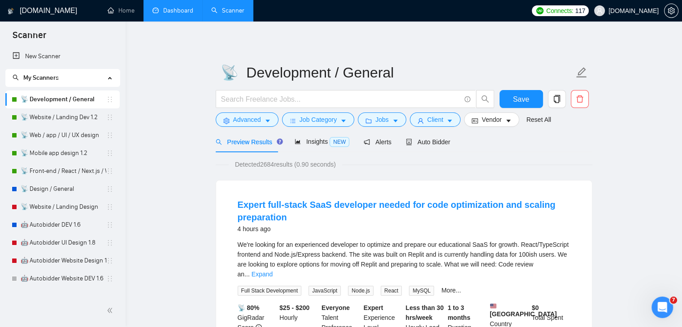
click at [178, 10] on link "Dashboard" at bounding box center [172, 11] width 41 height 8
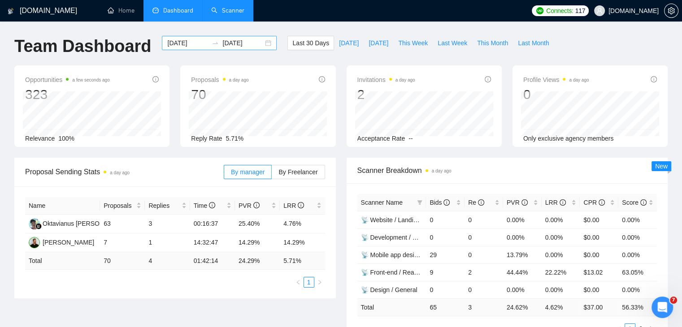
click at [262, 42] on div "[DATE] [DATE]" at bounding box center [219, 43] width 115 height 14
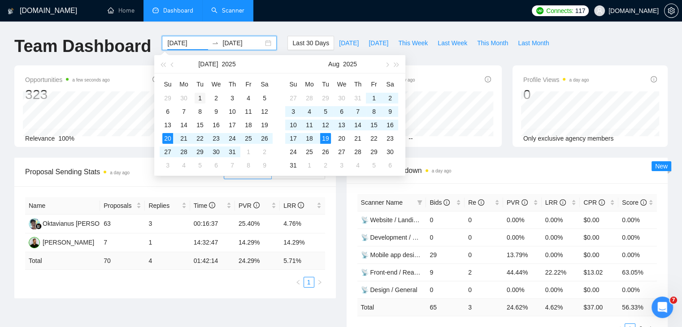
type input "[DATE]"
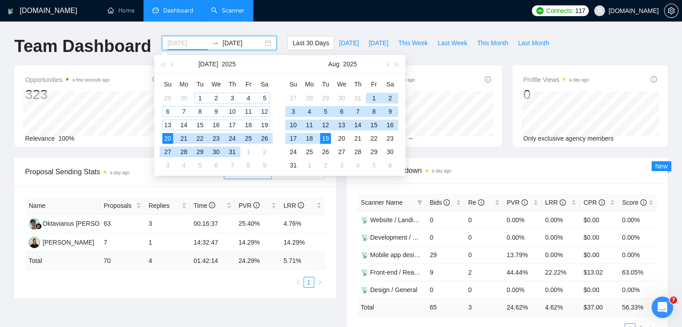
click at [198, 100] on div "1" at bounding box center [200, 98] width 11 height 11
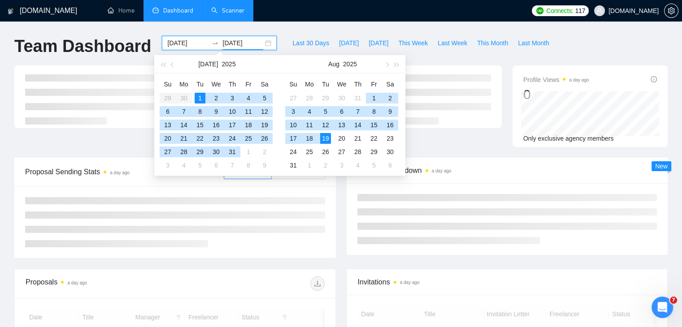
type input "[DATE]"
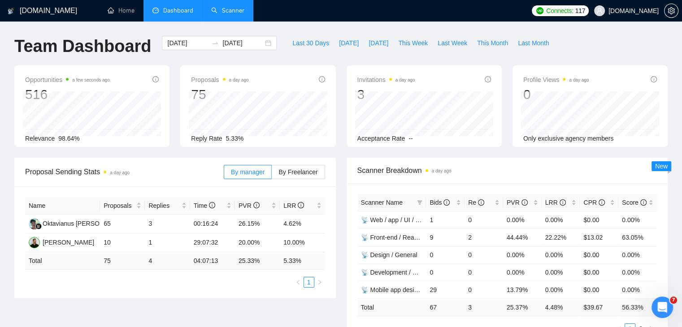
click at [338, 205] on div "Proposal Sending Stats a day ago By manager By Freelancer Name Proposals Replie…" at bounding box center [175, 228] width 332 height 141
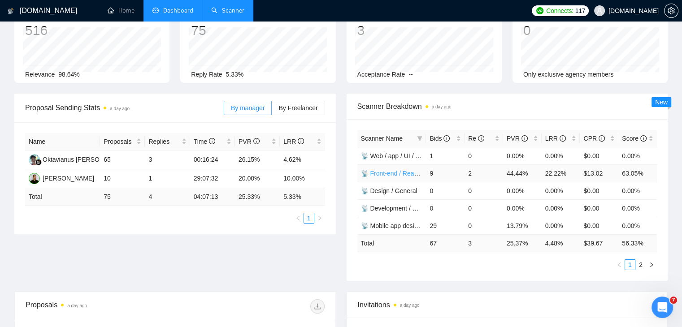
scroll to position [66, 0]
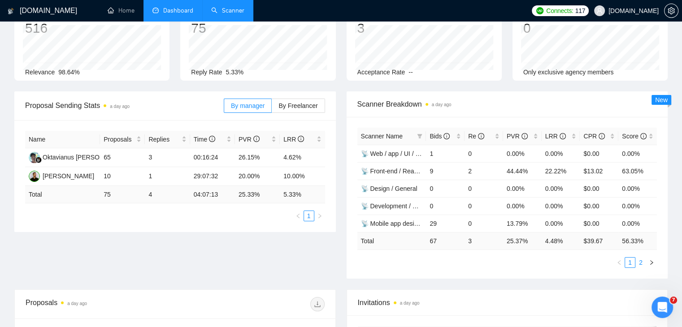
click at [640, 262] on link "2" at bounding box center [641, 263] width 10 height 10
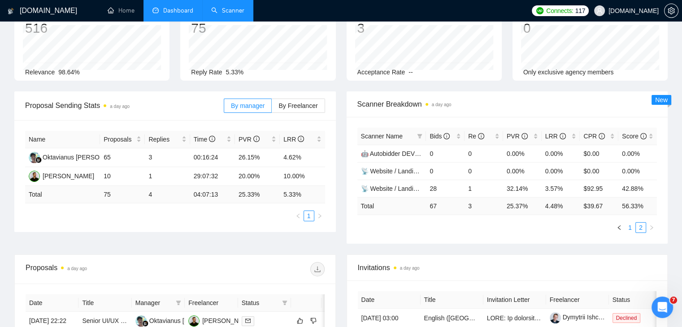
click at [630, 225] on link "1" at bounding box center [630, 228] width 10 height 10
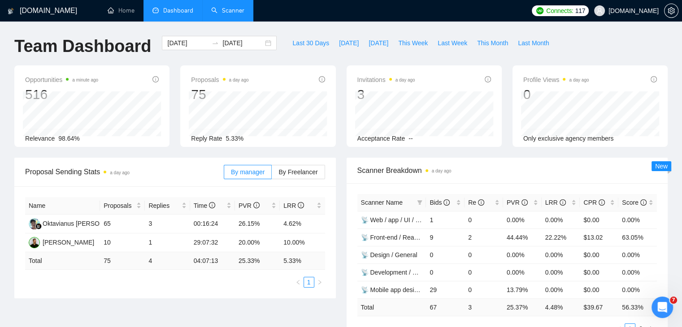
scroll to position [102, 0]
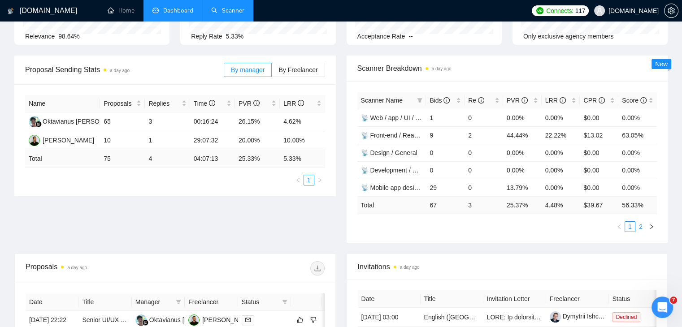
click at [640, 225] on link "2" at bounding box center [641, 227] width 10 height 10
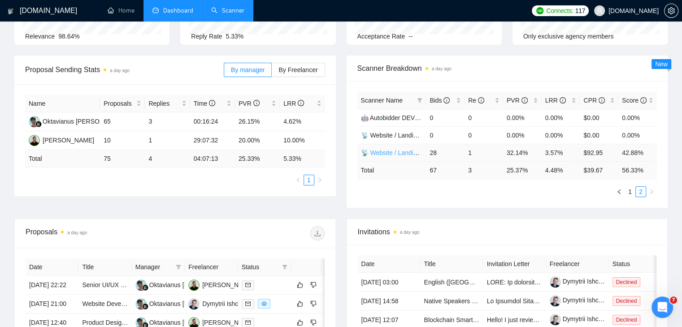
click at [409, 155] on link "📡 Website / Landing Dev 1.2" at bounding box center [402, 152] width 83 height 7
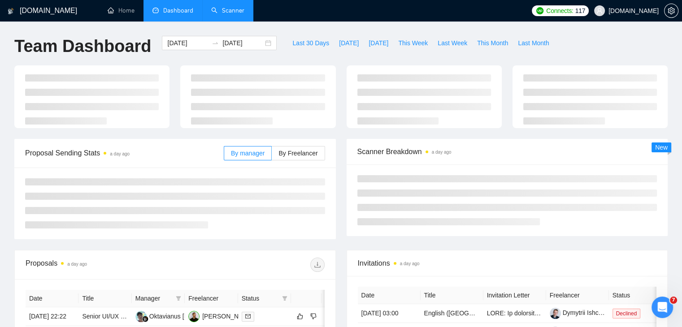
scroll to position [102, 0]
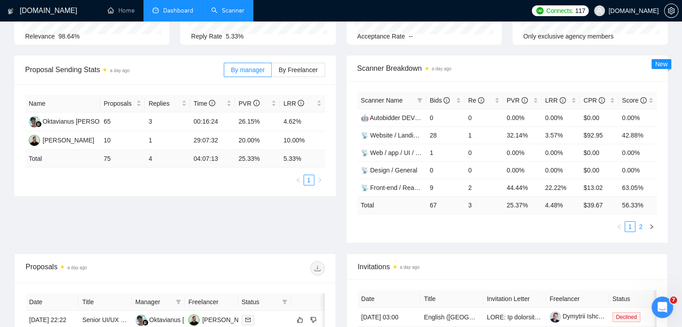
click at [640, 226] on link "2" at bounding box center [641, 227] width 10 height 10
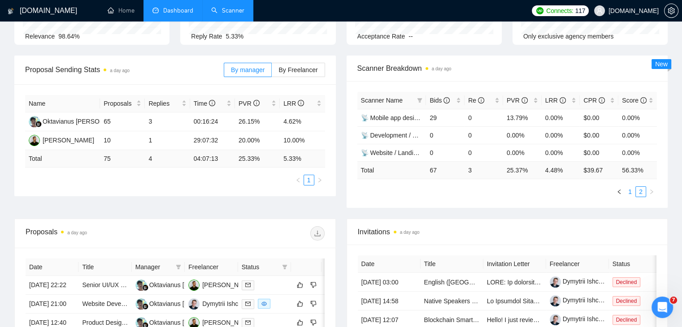
click at [630, 195] on link "1" at bounding box center [630, 192] width 10 height 10
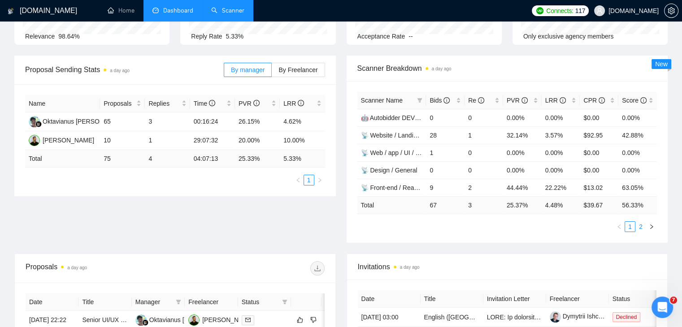
click at [642, 230] on link "2" at bounding box center [641, 227] width 10 height 10
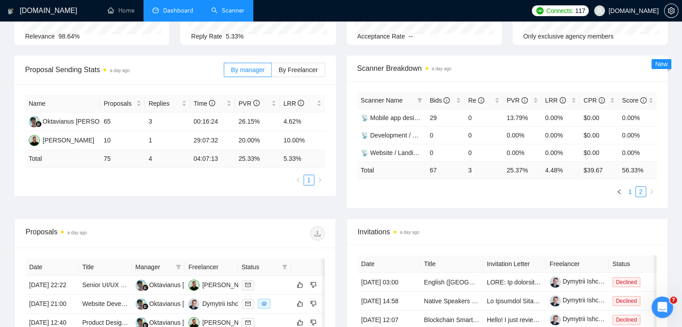
click at [631, 193] on link "1" at bounding box center [630, 192] width 10 height 10
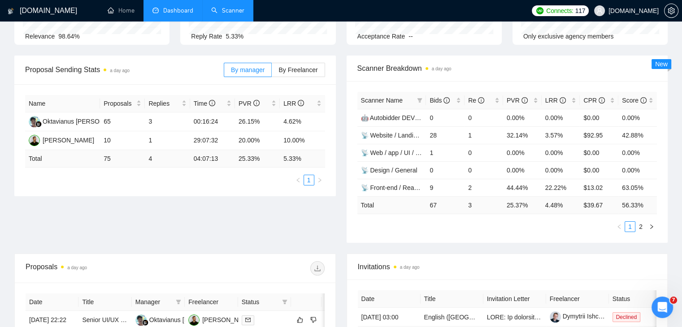
scroll to position [0, 0]
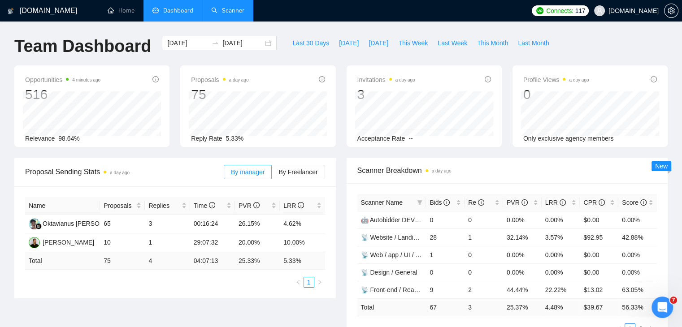
click at [230, 8] on link "Scanner" at bounding box center [227, 11] width 33 height 8
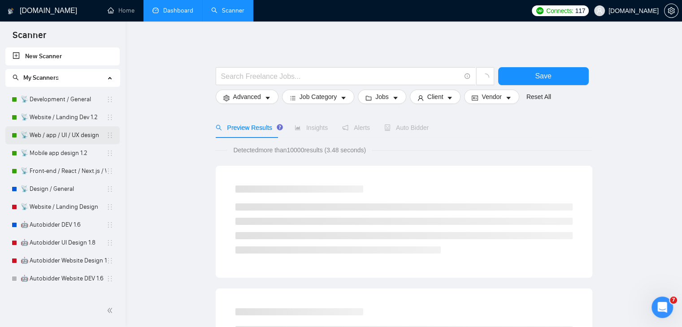
click at [75, 137] on link "📡 Web / app / UI / UX design" at bounding box center [64, 135] width 86 height 18
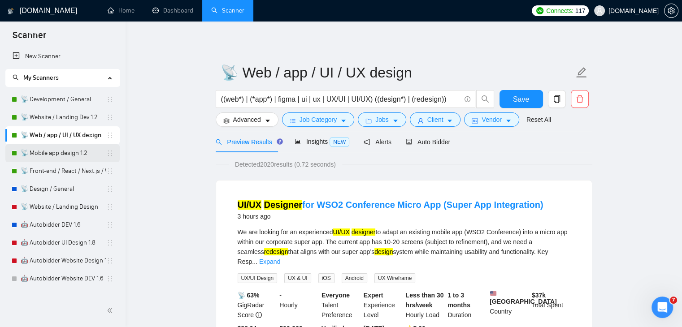
click at [65, 156] on link "📡 Mobile app design 1.2" at bounding box center [64, 153] width 86 height 18
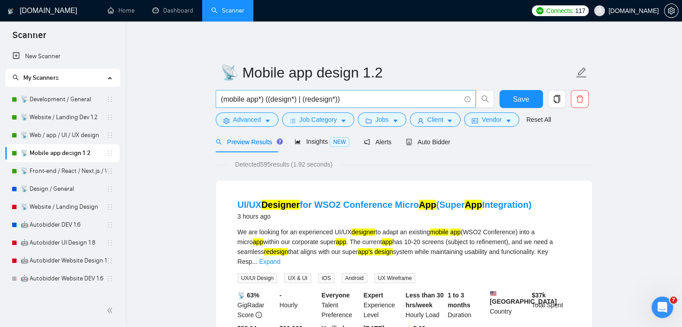
click at [374, 98] on input "(mobile app*) ((design*) | (redesign*))" at bounding box center [340, 99] width 239 height 11
click at [64, 134] on link "📡 Web / app / UI / UX design" at bounding box center [64, 135] width 86 height 18
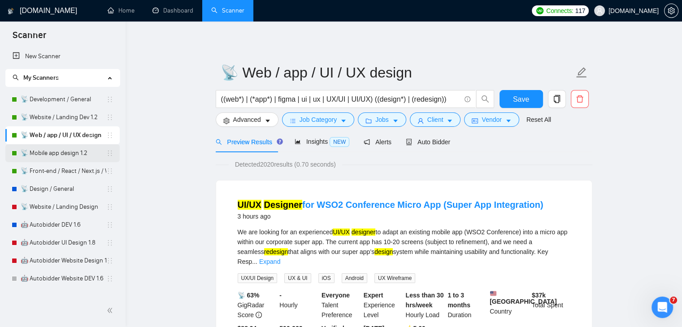
click at [66, 156] on link "📡 Mobile app design 1.2" at bounding box center [64, 153] width 86 height 18
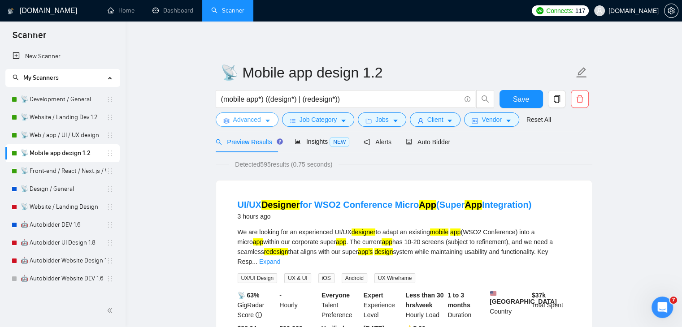
click at [265, 118] on icon "caret-down" at bounding box center [268, 121] width 6 height 6
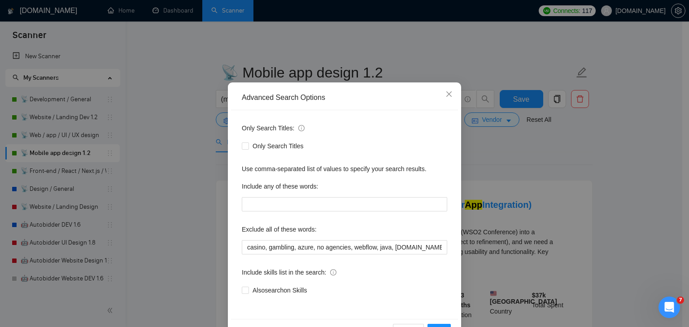
scroll to position [46, 0]
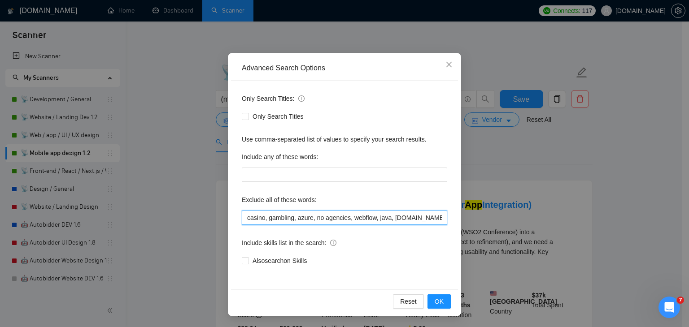
click at [405, 217] on input "casino, gambling, azure, no agencies, webflow, java, [DOMAIN_NAME], wp, wordpre…" at bounding box center [344, 218] width 205 height 14
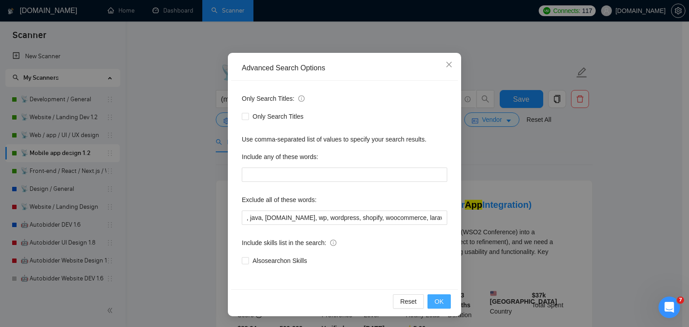
scroll to position [0, 0]
click at [442, 303] on button "OK" at bounding box center [438, 302] width 23 height 14
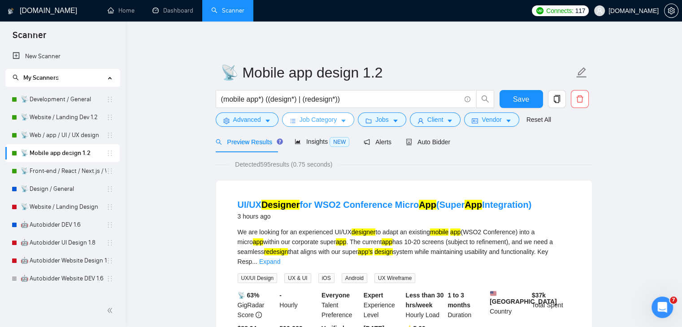
click at [315, 121] on span "Job Category" at bounding box center [318, 120] width 37 height 10
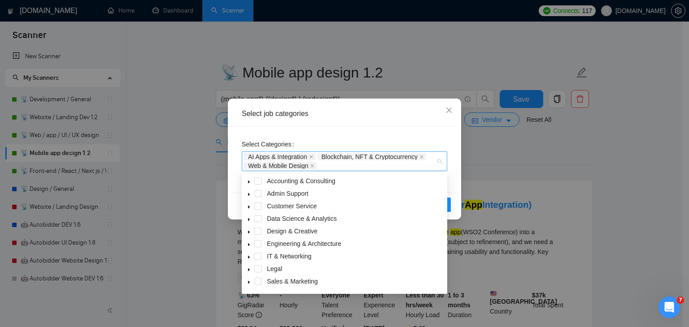
click at [417, 166] on div "AI Apps & Integration Blockchain, NFT & Cryptocurrency Web & Mobile Design" at bounding box center [340, 161] width 192 height 18
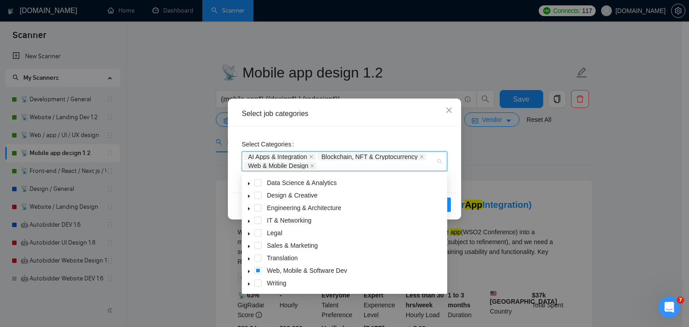
scroll to position [0, 0]
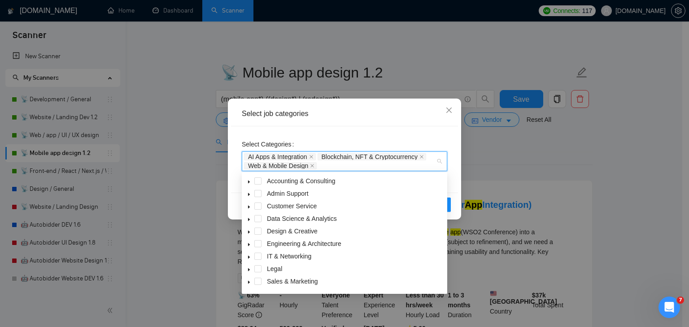
click at [440, 161] on div "AI Apps & Integration Blockchain, NFT & Cryptocurrency Web & Mobile Design" at bounding box center [344, 162] width 205 height 20
click at [247, 234] on icon "caret-down" at bounding box center [249, 232] width 4 height 4
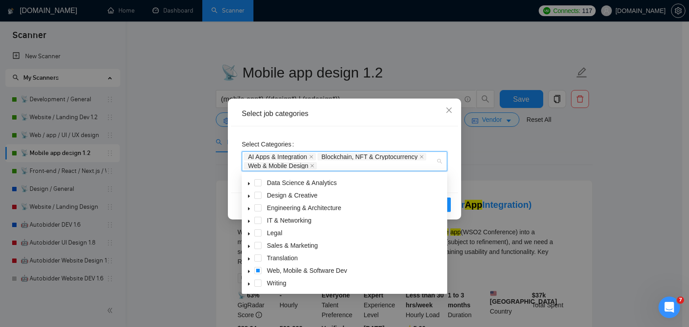
click at [248, 273] on icon "caret-down" at bounding box center [249, 271] width 2 height 3
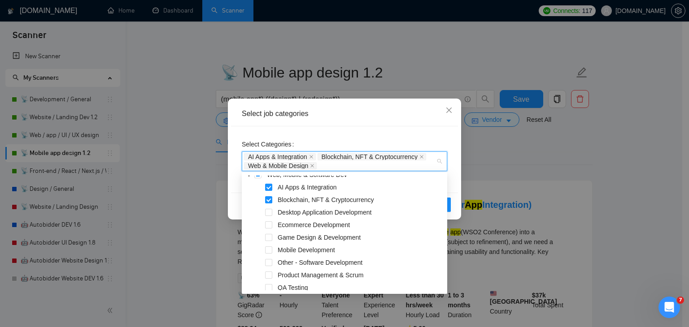
scroll to position [131, 0]
click at [268, 239] on span at bounding box center [268, 237] width 7 height 7
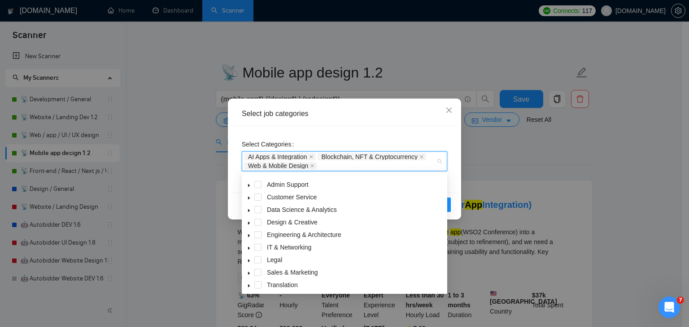
scroll to position [2, 0]
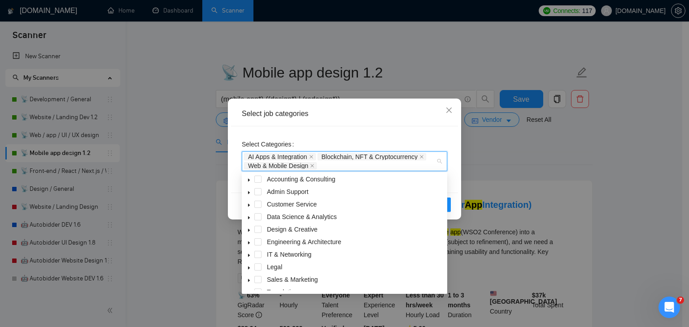
click at [248, 230] on icon "caret-down" at bounding box center [249, 230] width 2 height 3
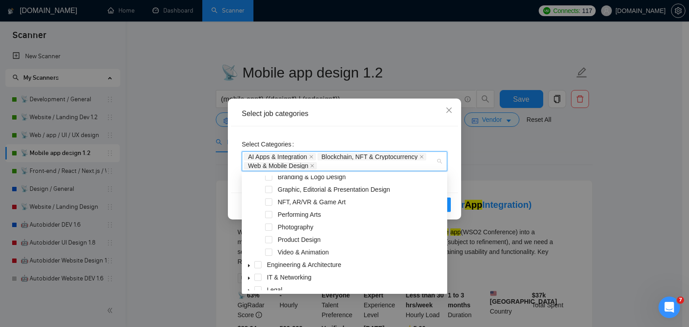
scroll to position [92, 0]
click at [267, 241] on span at bounding box center [268, 239] width 7 height 7
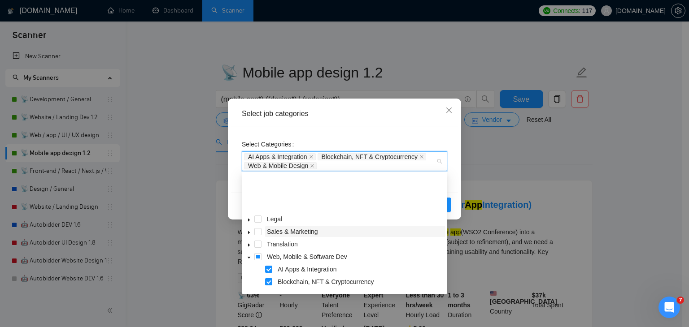
scroll to position [252, 0]
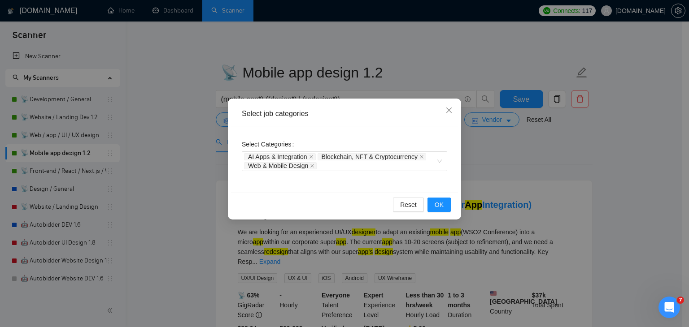
click at [475, 156] on div "Select job categories Select Categories AI Apps & Integration Blockchain, NFT &…" at bounding box center [344, 163] width 689 height 327
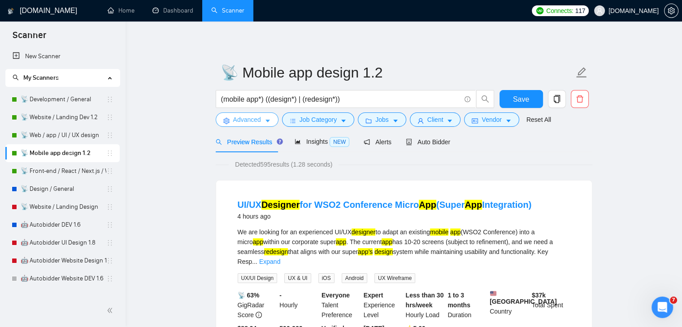
click at [265, 123] on icon "caret-down" at bounding box center [268, 121] width 6 height 6
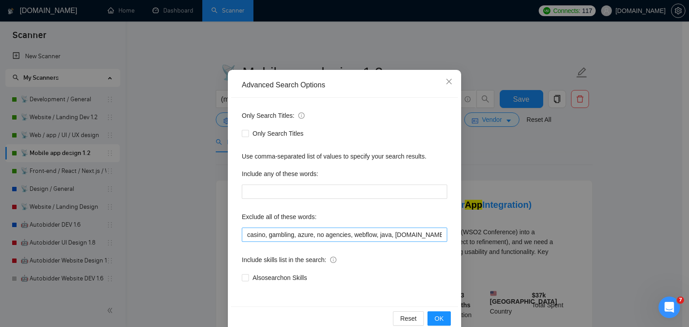
scroll to position [29, 0]
click at [355, 236] on input "casino, gambling, azure, no agencies, webflow, java, [DOMAIN_NAME], wp, wordpre…" at bounding box center [344, 235] width 205 height 14
click at [438, 316] on span "OK" at bounding box center [438, 319] width 9 height 10
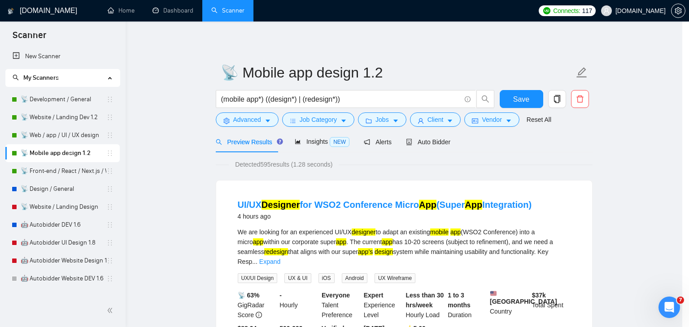
scroll to position [1, 0]
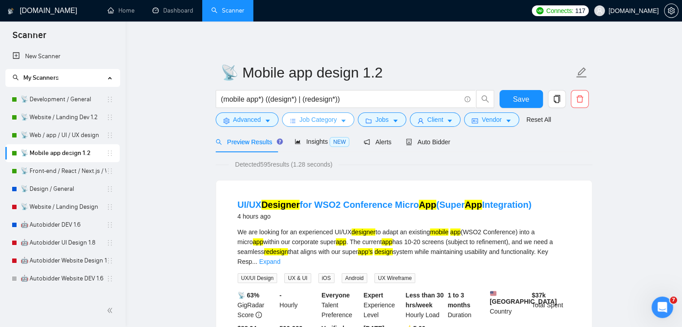
click at [324, 124] on span "Job Category" at bounding box center [318, 120] width 37 height 10
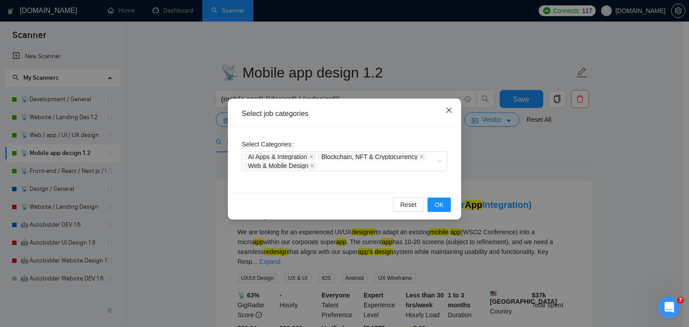
click at [449, 113] on icon "close" at bounding box center [448, 110] width 7 height 7
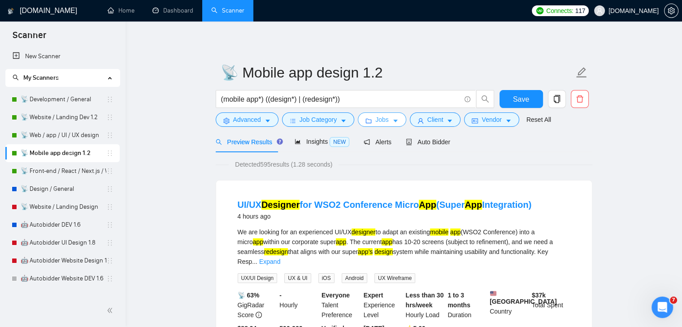
click at [384, 119] on span "Jobs" at bounding box center [381, 120] width 13 height 10
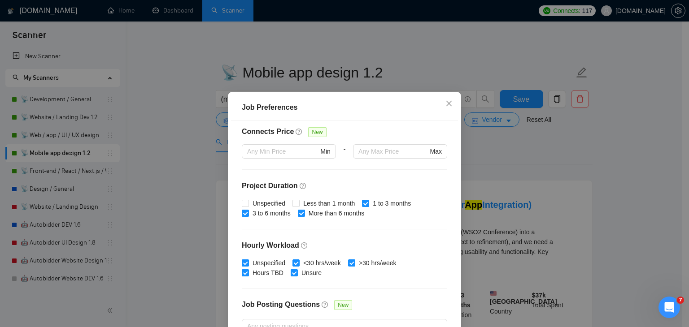
scroll to position [220, 0]
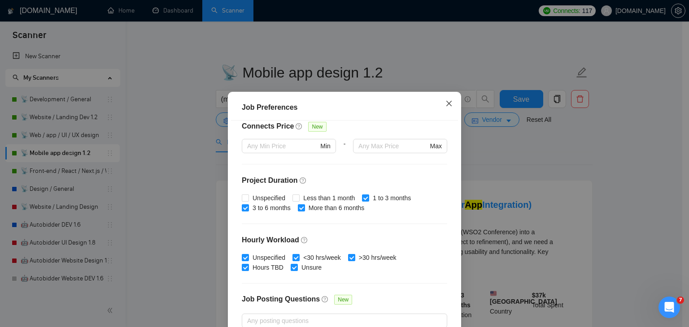
click at [447, 103] on icon "close" at bounding box center [448, 103] width 5 height 5
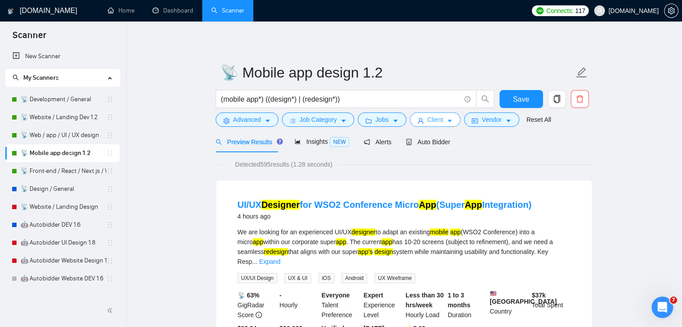
click at [430, 113] on button "Client" at bounding box center [435, 120] width 51 height 14
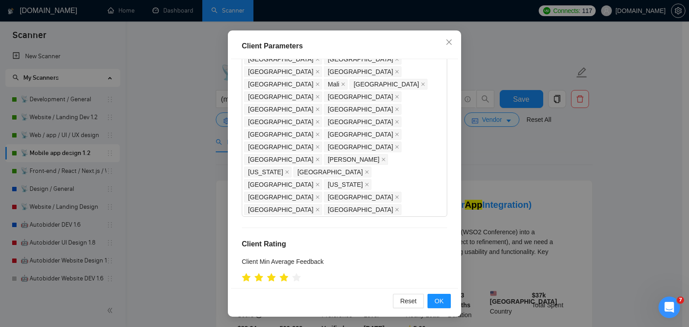
scroll to position [547, 0]
copy div "Avg Hourly Rate Paid"
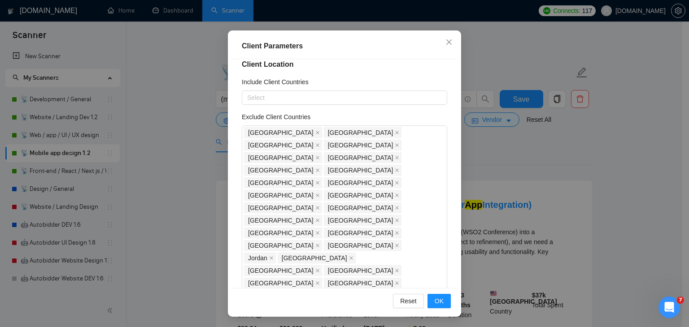
scroll to position [0, 0]
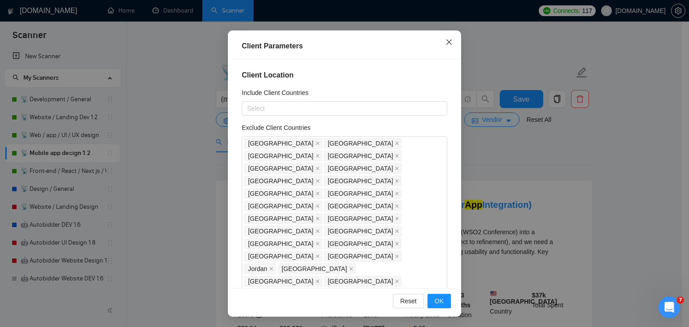
click at [445, 41] on icon "close" at bounding box center [448, 42] width 7 height 7
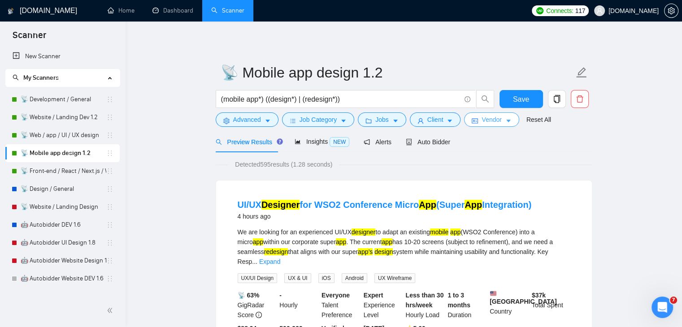
click at [474, 123] on icon "idcard" at bounding box center [475, 121] width 6 height 5
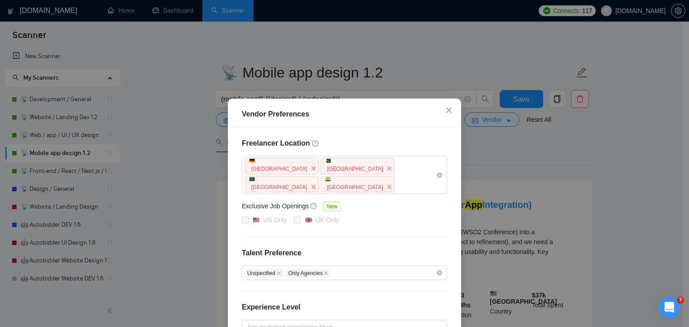
scroll to position [92, 0]
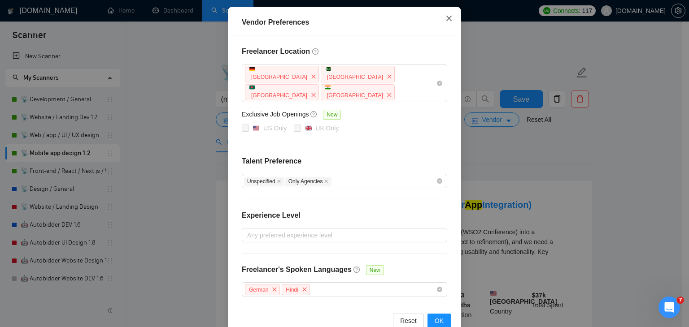
click at [446, 18] on icon "close" at bounding box center [448, 18] width 5 height 5
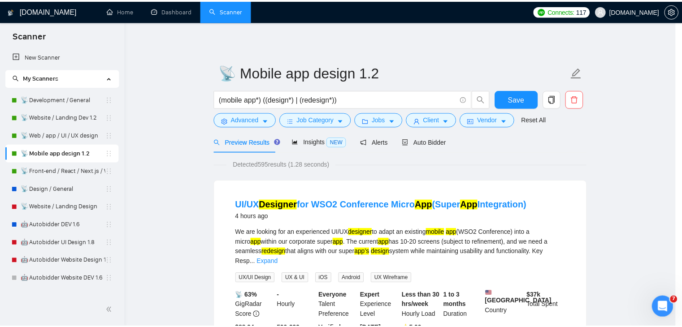
scroll to position [47, 0]
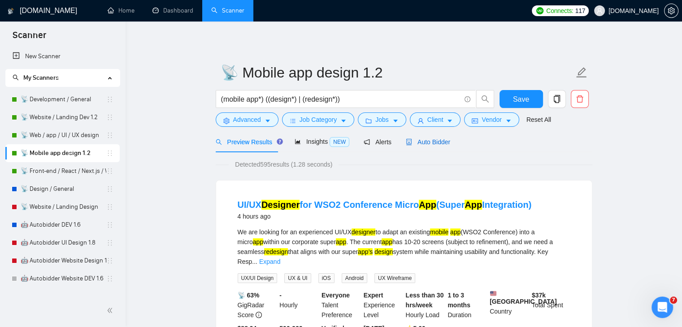
click at [434, 142] on span "Auto Bidder" at bounding box center [428, 142] width 44 height 7
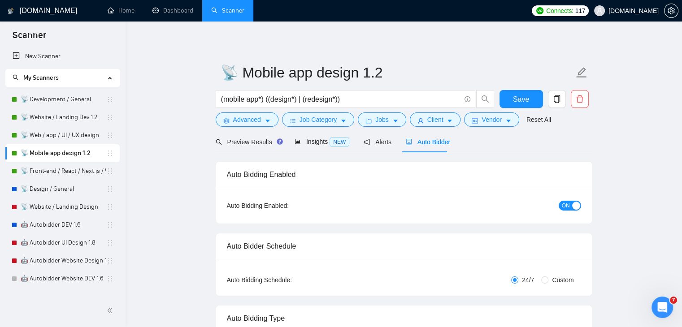
checkbox input "true"
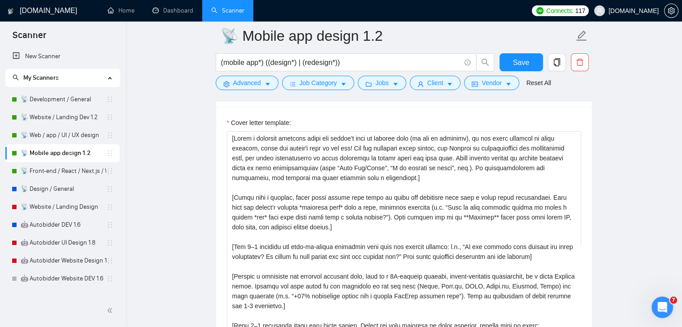
scroll to position [1133, 0]
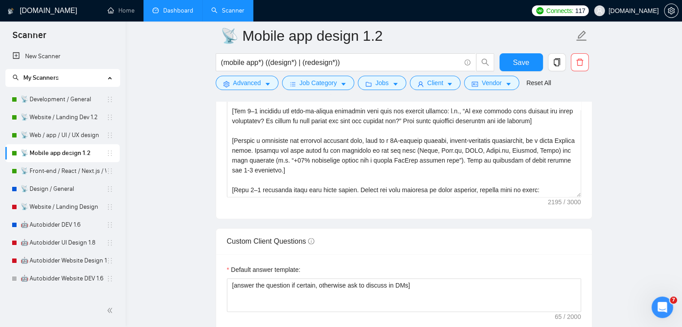
click at [176, 8] on link "Dashboard" at bounding box center [172, 11] width 41 height 8
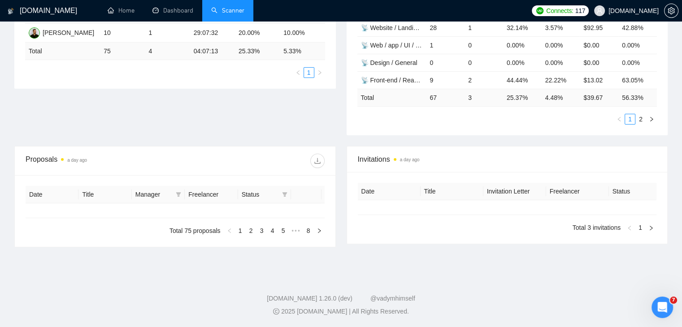
type input "[DATE]"
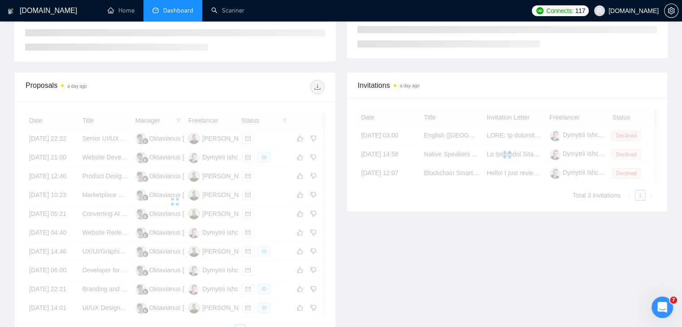
scroll to position [215, 0]
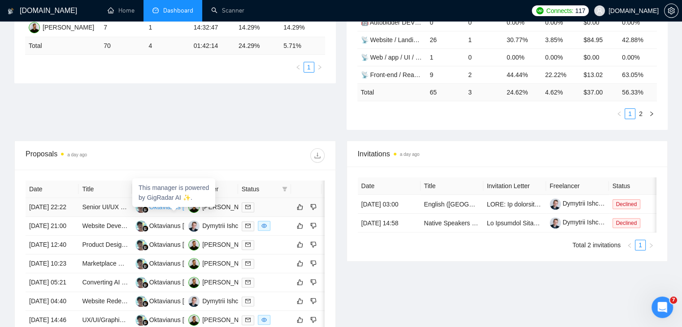
click at [166, 209] on div "Oktavianus [PERSON_NAME] Tape" at bounding box center [199, 207] width 100 height 10
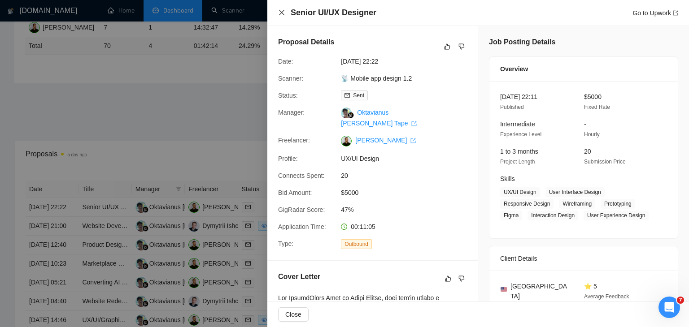
click at [281, 9] on icon "close" at bounding box center [281, 12] width 7 height 7
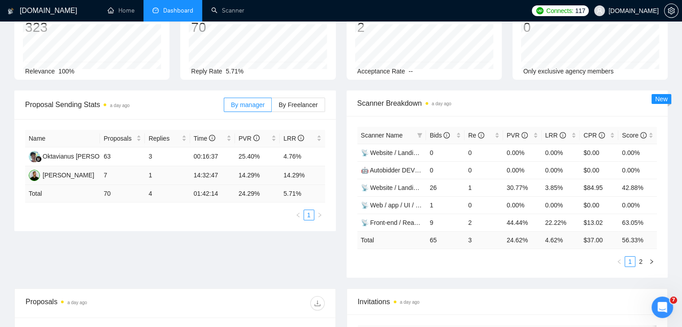
scroll to position [0, 0]
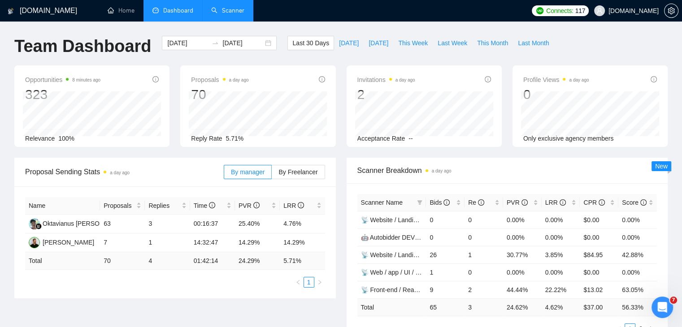
click at [233, 7] on link "Scanner" at bounding box center [227, 11] width 33 height 8
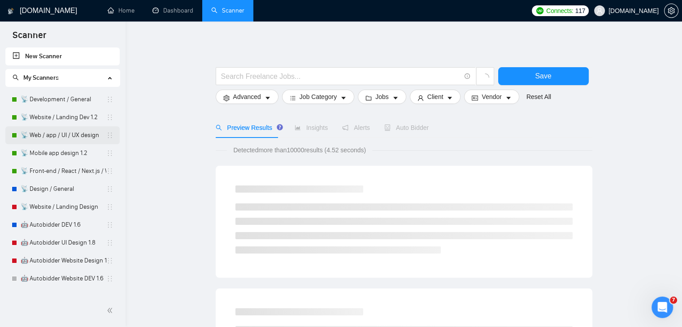
click at [77, 135] on link "📡 Web / app / UI / UX design" at bounding box center [64, 135] width 86 height 18
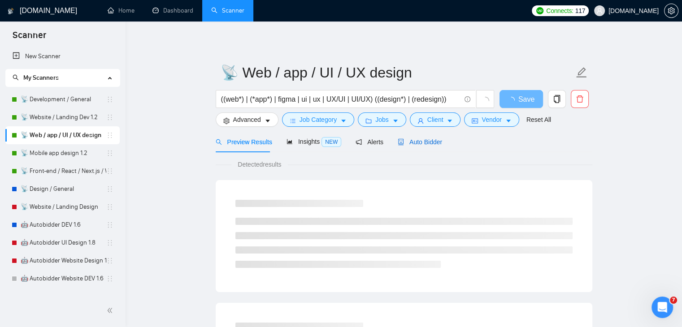
click at [424, 145] on span "Auto Bidder" at bounding box center [420, 142] width 44 height 7
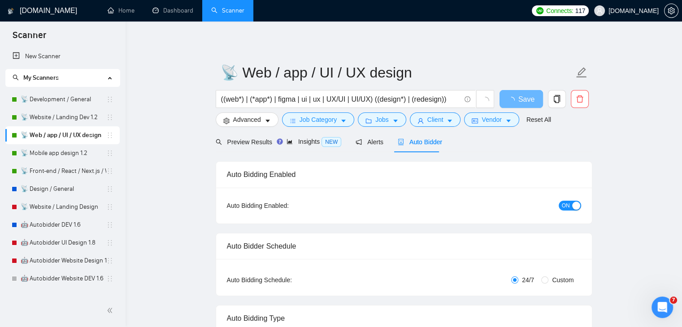
radio input "false"
radio input "true"
checkbox input "true"
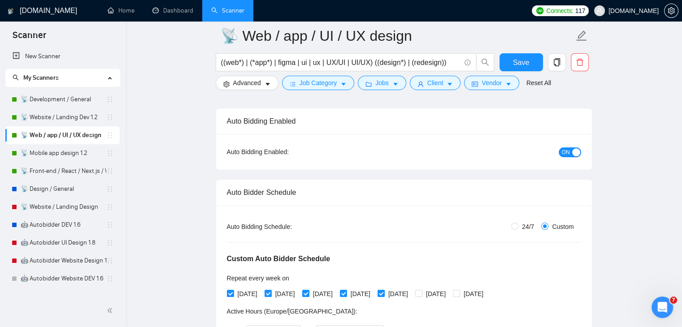
scroll to position [60, 0]
click at [61, 153] on link "📡 Mobile app design 1.2" at bounding box center [64, 153] width 86 height 18
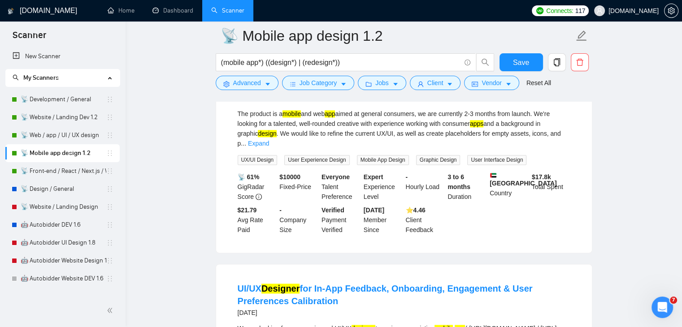
scroll to position [1117, 0]
click at [81, 135] on link "📡 Web / app / UI / UX design" at bounding box center [64, 135] width 86 height 18
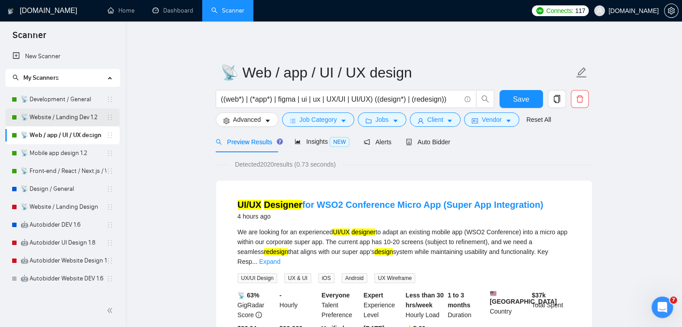
click at [67, 120] on link "📡 Website / Landing Dev 1.2" at bounding box center [64, 118] width 86 height 18
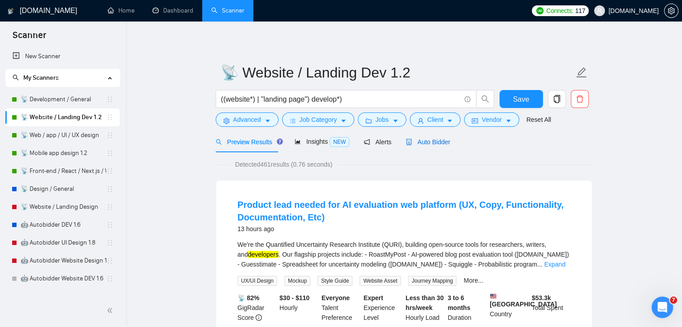
click at [427, 143] on span "Auto Bidder" at bounding box center [428, 142] width 44 height 7
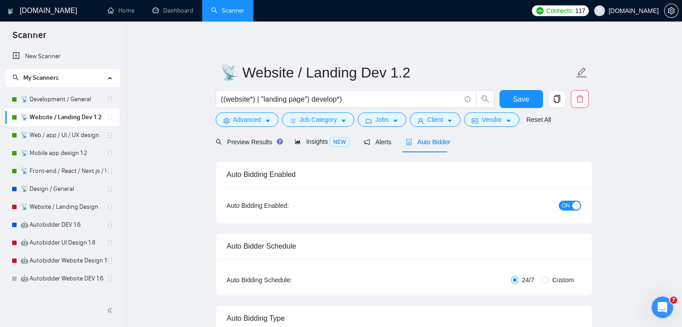
checkbox input "true"
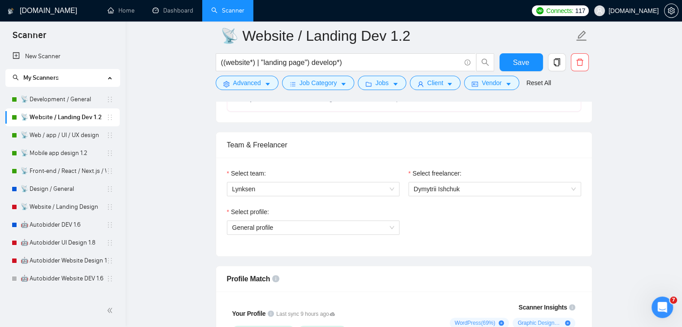
scroll to position [549, 0]
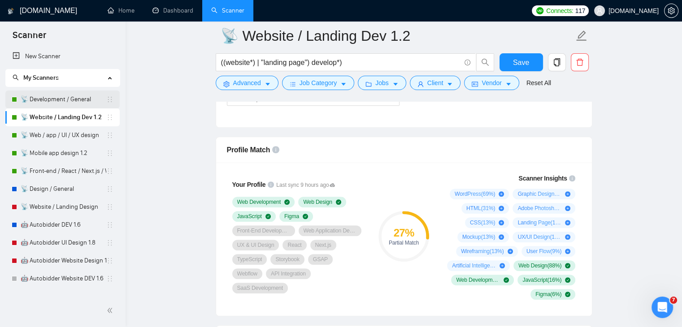
click at [77, 103] on link "📡 Development / General" at bounding box center [64, 100] width 86 height 18
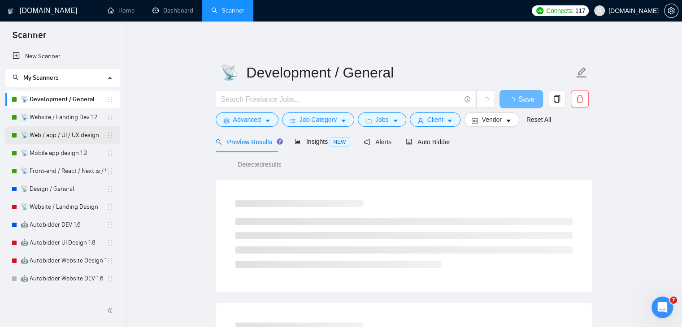
click at [71, 140] on link "📡 Web / app / UI / UX design" at bounding box center [64, 135] width 86 height 18
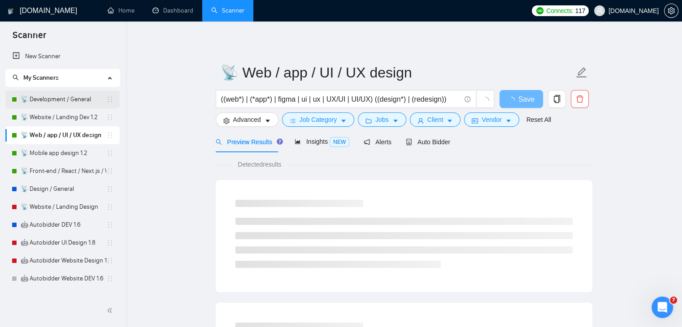
click at [70, 99] on link "📡 Development / General" at bounding box center [64, 100] width 86 height 18
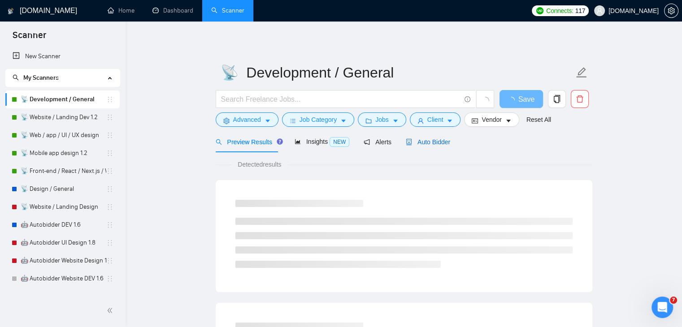
click at [420, 140] on span "Auto Bidder" at bounding box center [428, 142] width 44 height 7
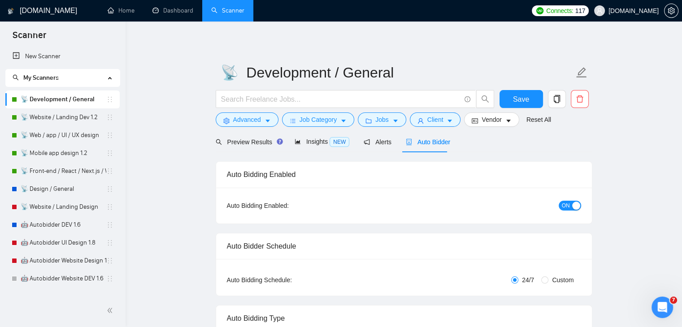
checkbox input "true"
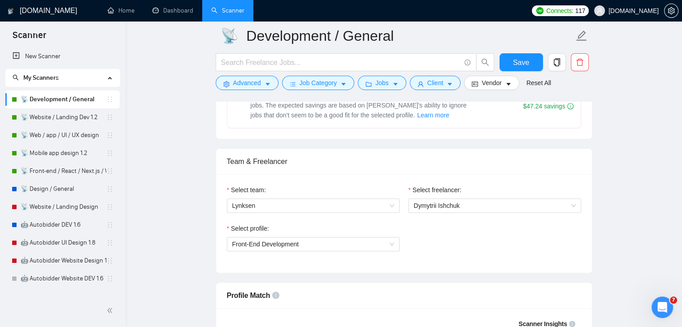
scroll to position [373, 0]
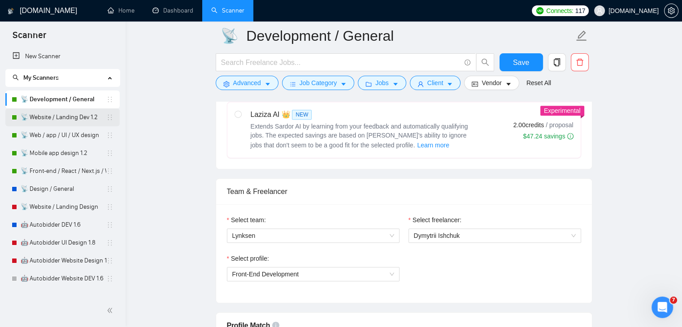
click at [51, 120] on link "📡 Website / Landing Dev 1.2" at bounding box center [64, 118] width 86 height 18
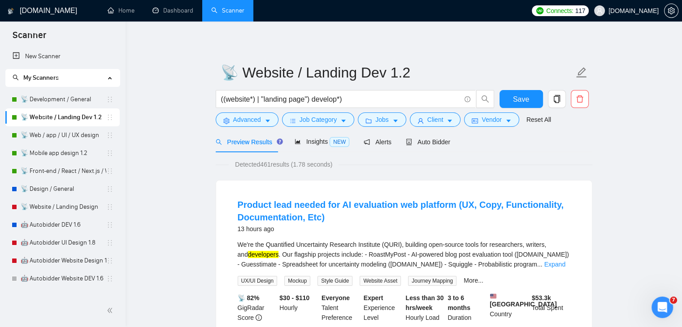
click at [77, 137] on link "📡 Web / app / UI / UX design" at bounding box center [64, 135] width 86 height 18
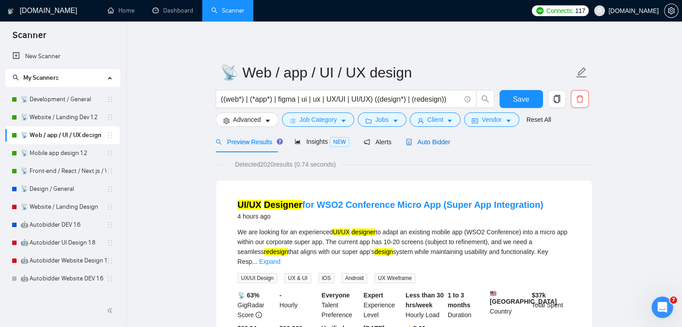
click at [441, 141] on span "Auto Bidder" at bounding box center [428, 142] width 44 height 7
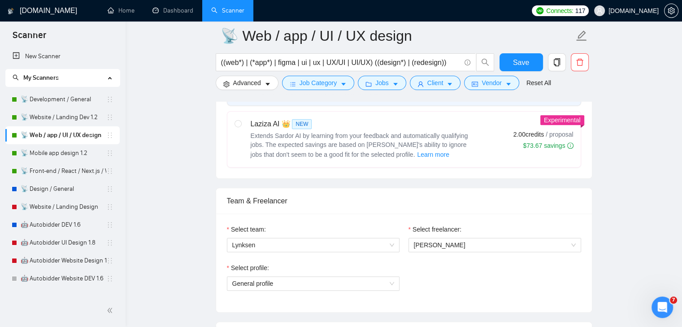
scroll to position [547, 0]
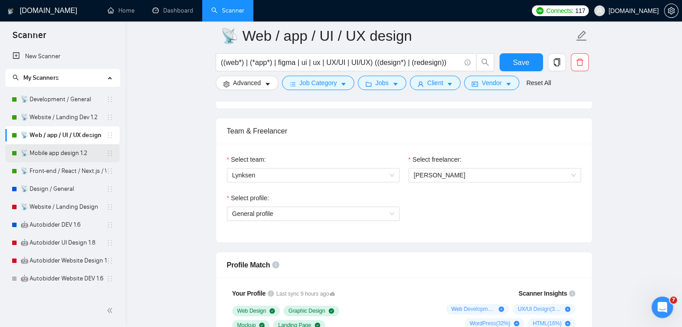
click at [78, 154] on link "📡 Mobile app design 1.2" at bounding box center [64, 153] width 86 height 18
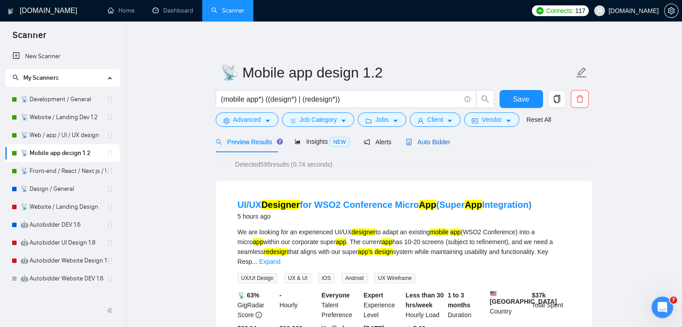
click at [439, 144] on span "Auto Bidder" at bounding box center [428, 142] width 44 height 7
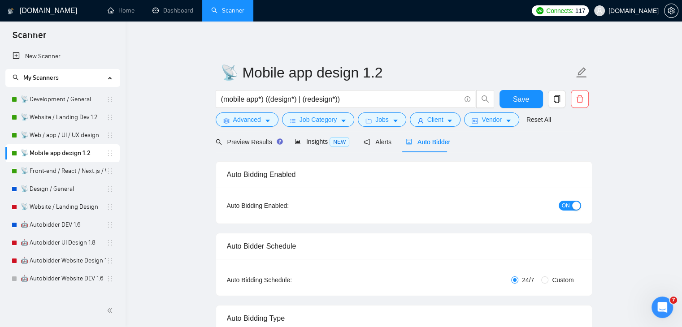
checkbox input "true"
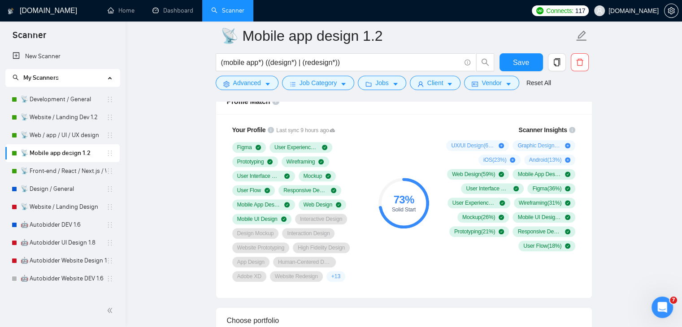
scroll to position [572, 0]
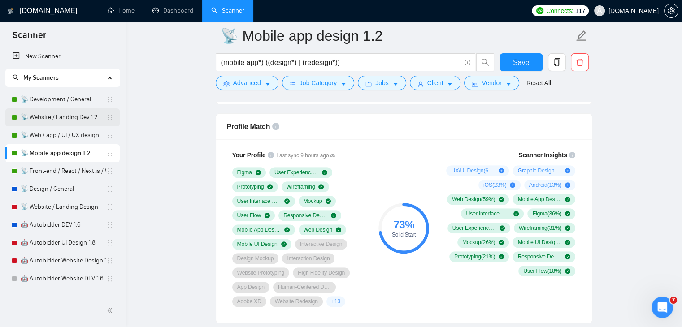
click at [66, 115] on link "📡 Website / Landing Dev 1.2" at bounding box center [64, 118] width 86 height 18
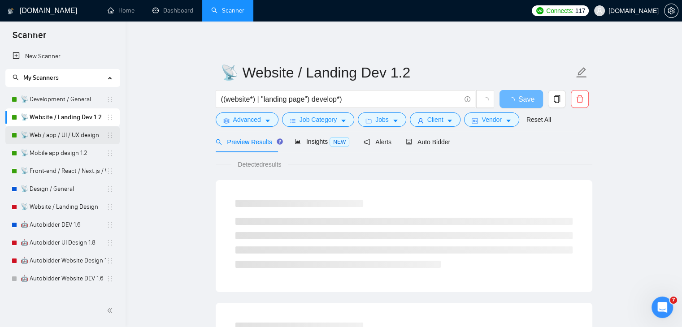
click at [66, 138] on link "📡 Web / app / UI / UX design" at bounding box center [64, 135] width 86 height 18
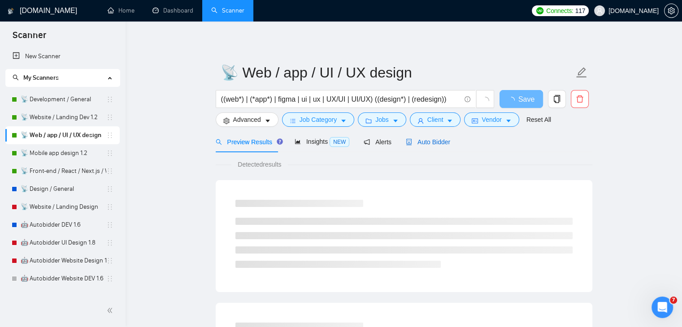
click at [436, 140] on span "Auto Bidder" at bounding box center [428, 142] width 44 height 7
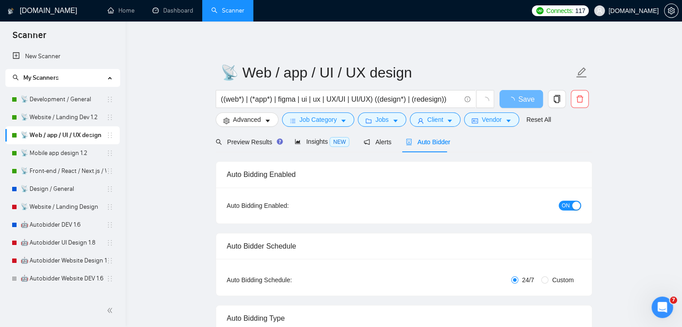
radio input "false"
radio input "true"
checkbox input "true"
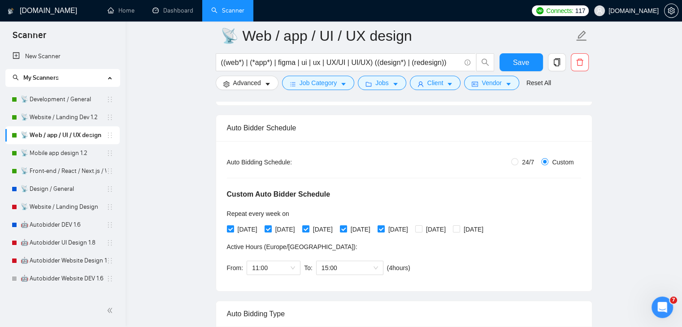
scroll to position [126, 0]
